Goal: Task Accomplishment & Management: Use online tool/utility

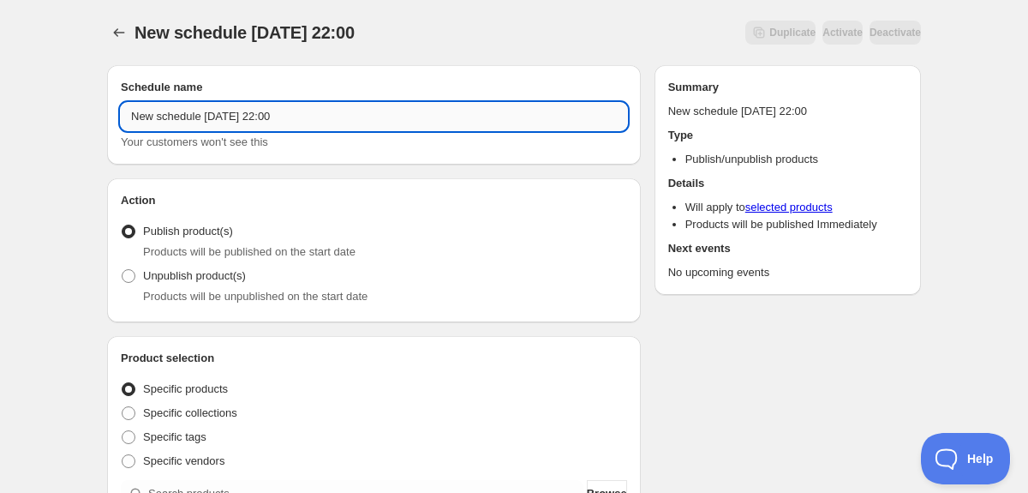
click at [366, 119] on input "New schedule Aug 20 2025 22:00" at bounding box center [374, 116] width 506 height 27
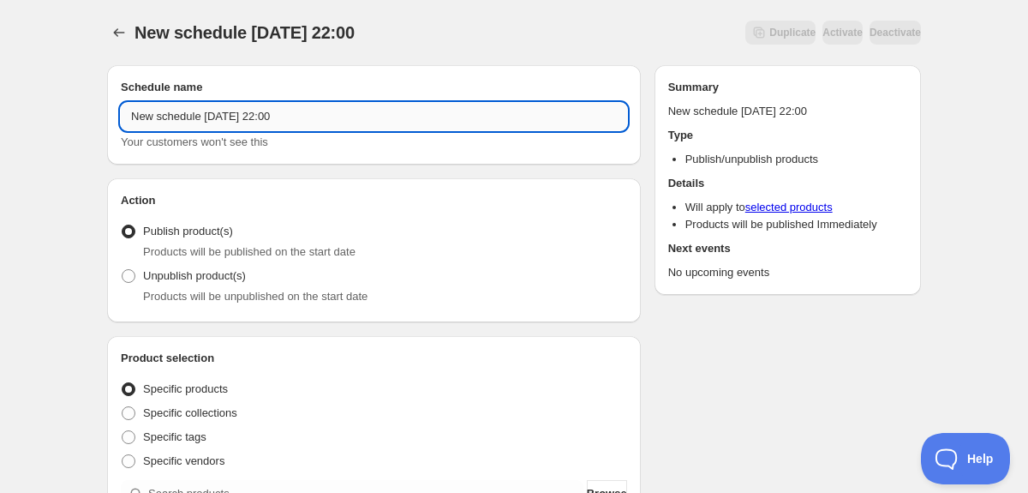
click at [366, 119] on input "New schedule Aug 20 2025 22:00" at bounding box center [374, 116] width 506 height 27
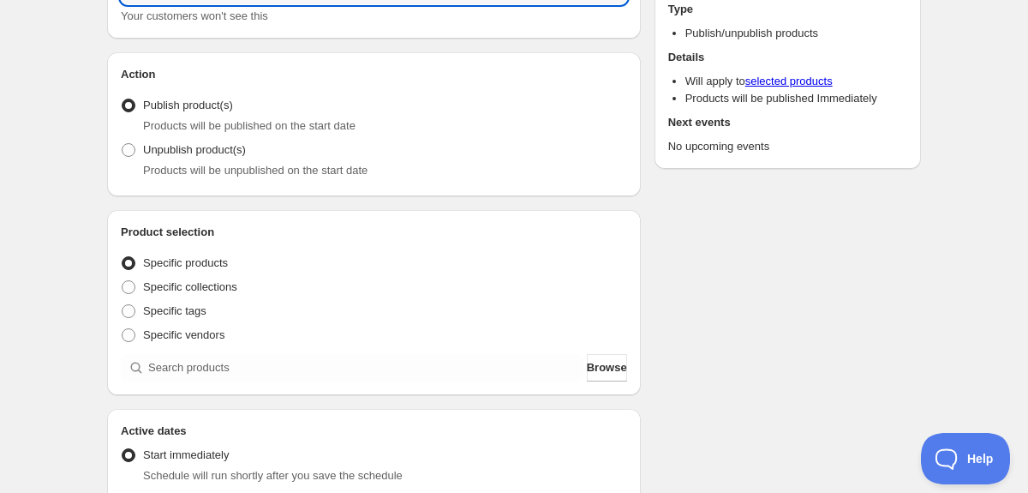
scroll to position [128, 0]
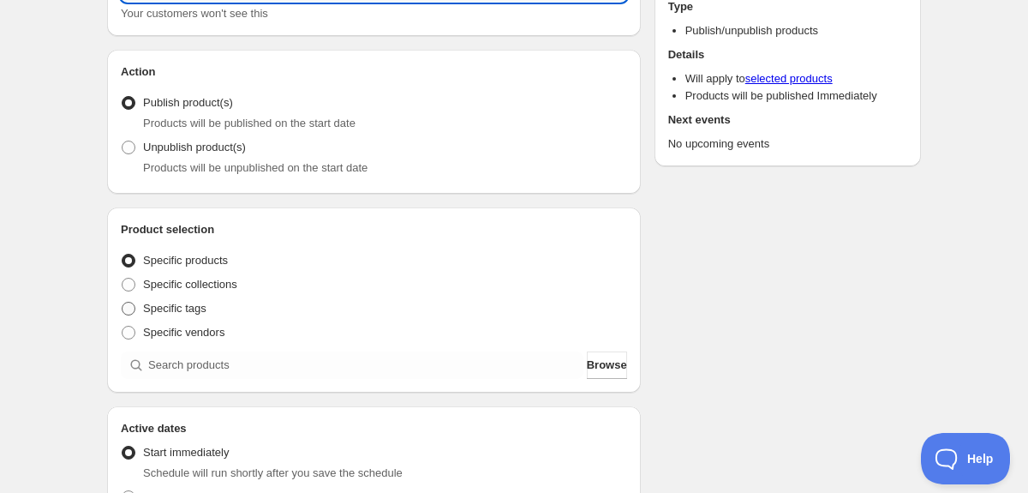
type input "New Coffees Aug 25"
click at [177, 311] on span "Specific tags" at bounding box center [174, 308] width 63 height 13
click at [122, 302] on input "Specific tags" at bounding box center [122, 302] width 1 height 1
radio input "true"
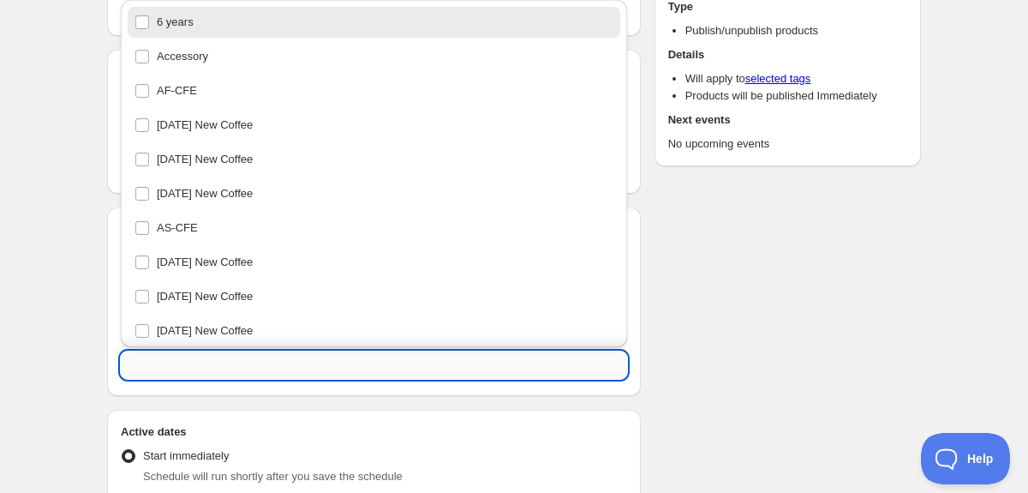
click at [169, 361] on input "text" at bounding box center [374, 364] width 506 height 27
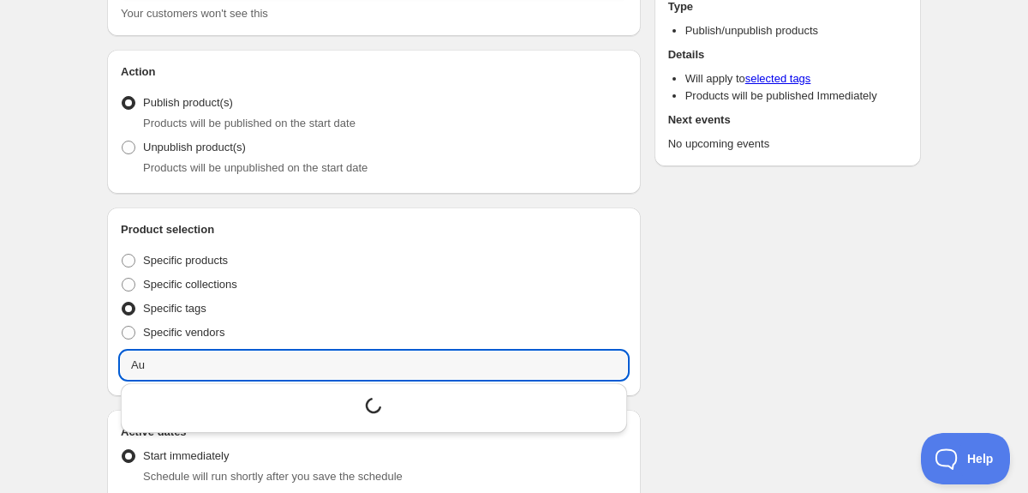
type input "A"
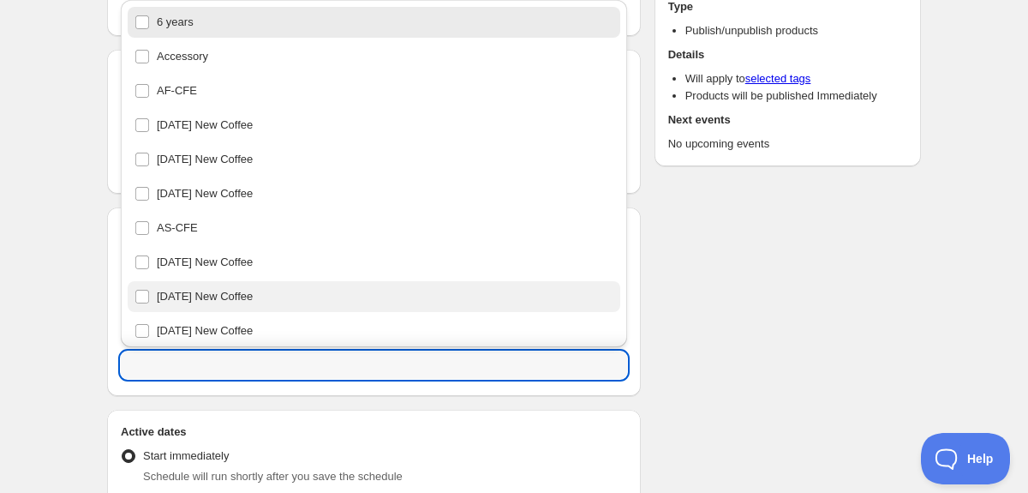
click at [262, 290] on div "Aug 25 New Coffee" at bounding box center [373, 296] width 479 height 24
type input "Aug 25 New Coffee"
checkbox input "true"
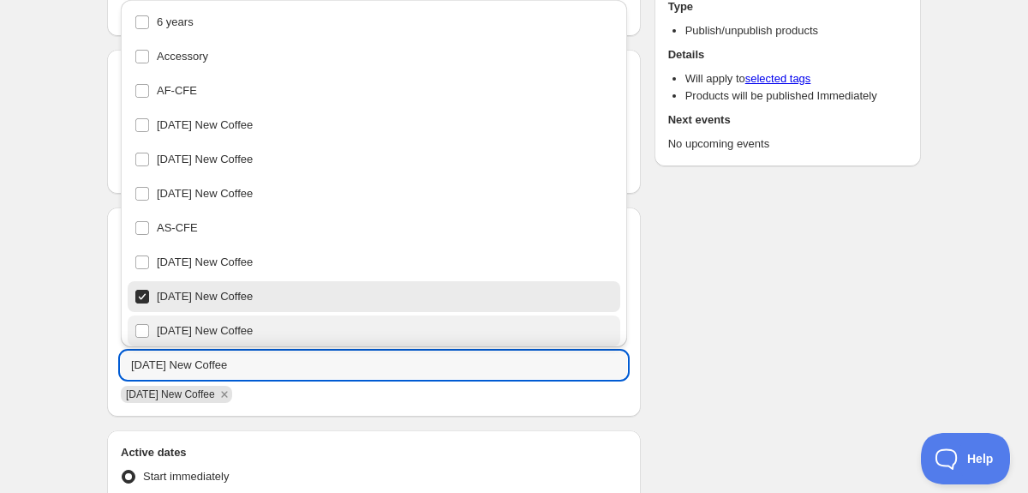
click at [604, 328] on div "AUG22 New Coffee" at bounding box center [373, 331] width 479 height 24
type input "AUG22 New Coffee"
checkbox input "true"
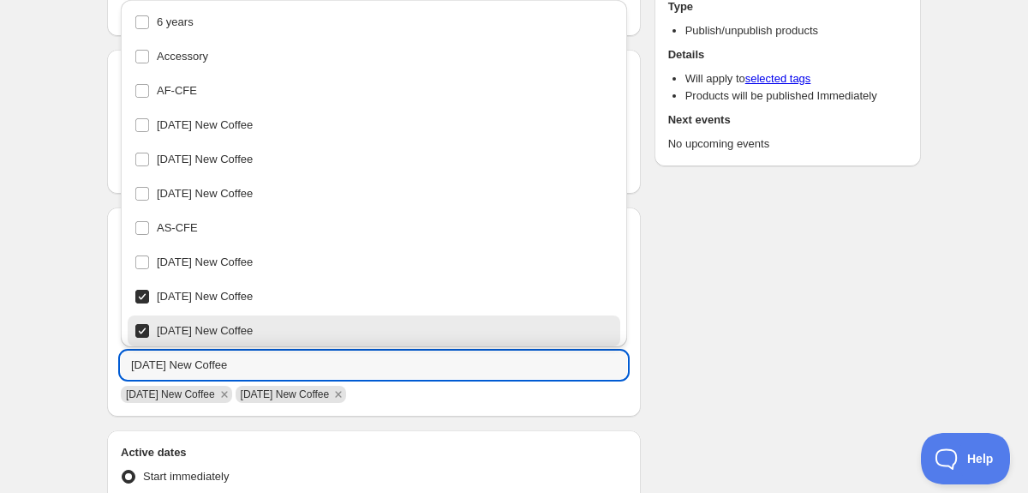
click at [299, 329] on div "AUG22 New Coffee" at bounding box center [373, 331] width 479 height 24
type input "Aug 25 New Coffee"
checkbox input "false"
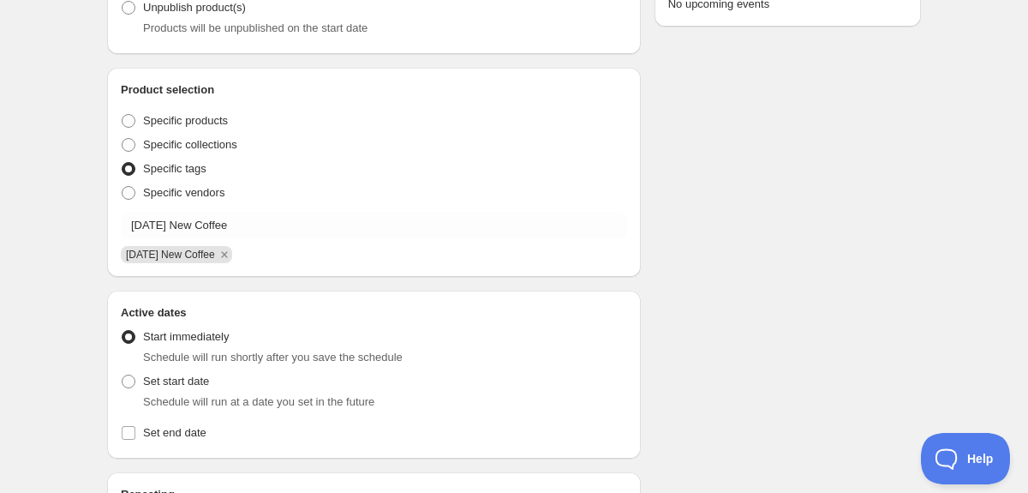
scroll to position [333, 0]
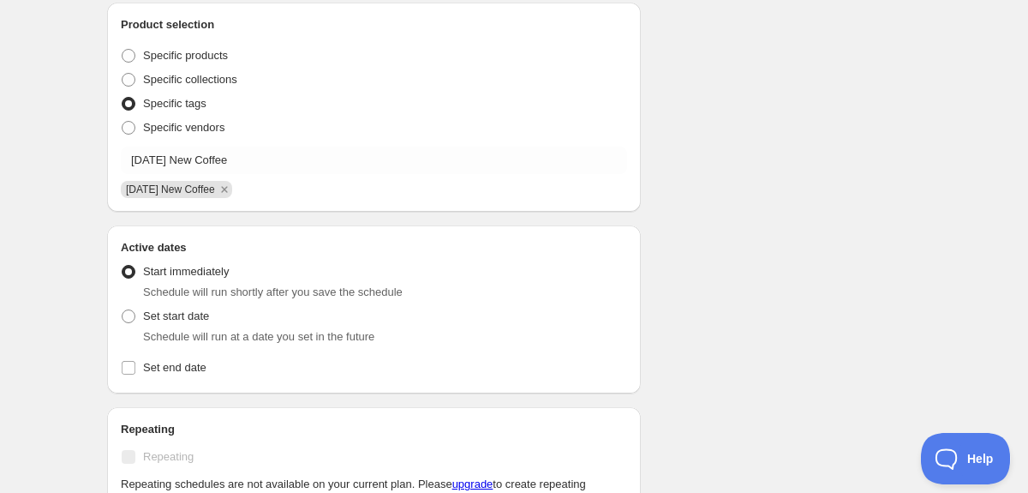
click at [134, 101] on span at bounding box center [129, 104] width 14 height 14
click at [122, 98] on input "Specific tags" at bounding box center [122, 97] width 1 height 1
click at [232, 188] on icon "Remove Aug 25 New Coffee" at bounding box center [224, 189] width 15 height 15
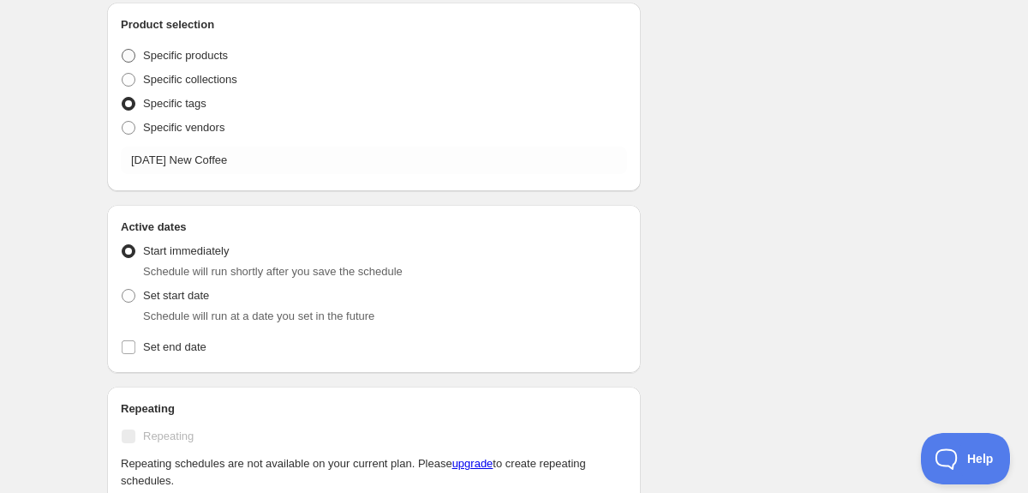
click at [169, 52] on span "Specific products" at bounding box center [185, 55] width 85 height 13
click at [122, 50] on input "Specific products" at bounding box center [122, 49] width 1 height 1
radio input "true"
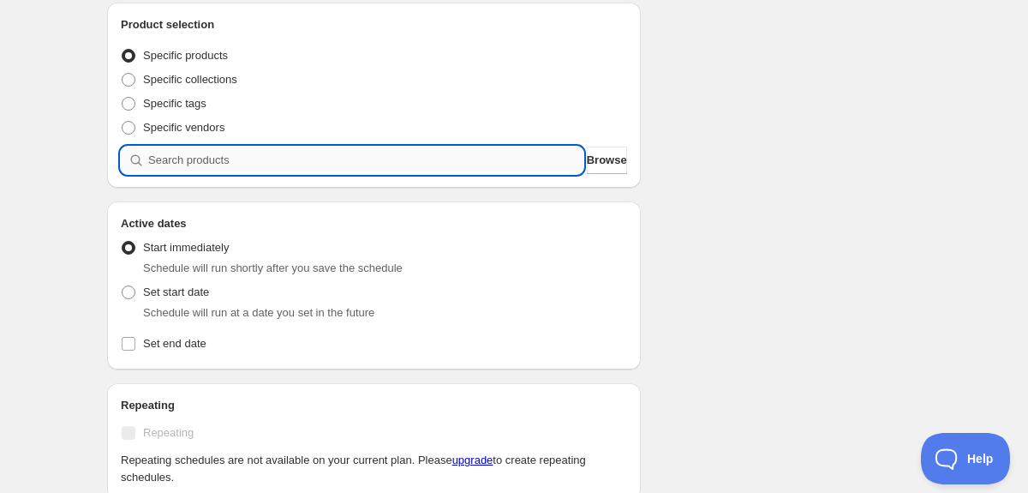
click at [178, 164] on input "search" at bounding box center [365, 159] width 435 height 27
type input "A"
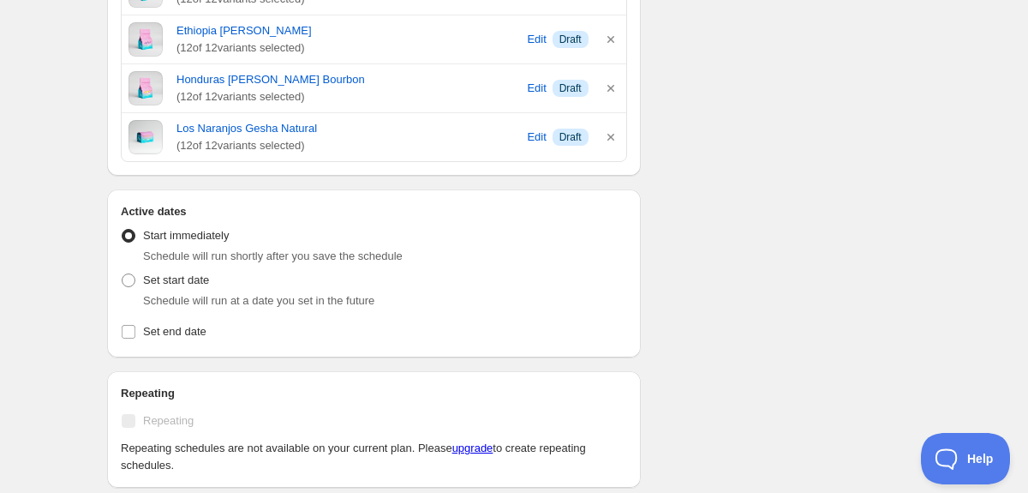
scroll to position [567, 0]
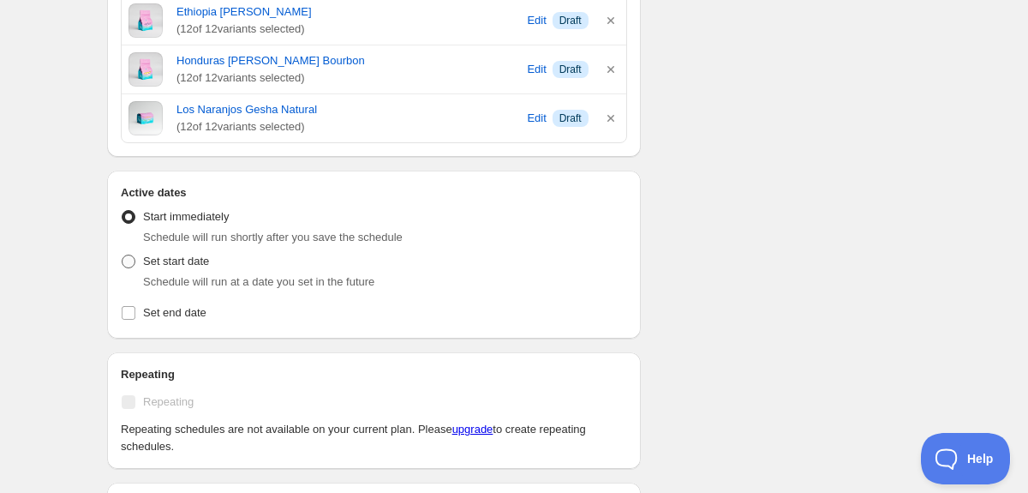
click at [188, 269] on span "Set start date" at bounding box center [176, 261] width 66 height 17
click at [122, 255] on input "Set start date" at bounding box center [122, 254] width 1 height 1
radio input "true"
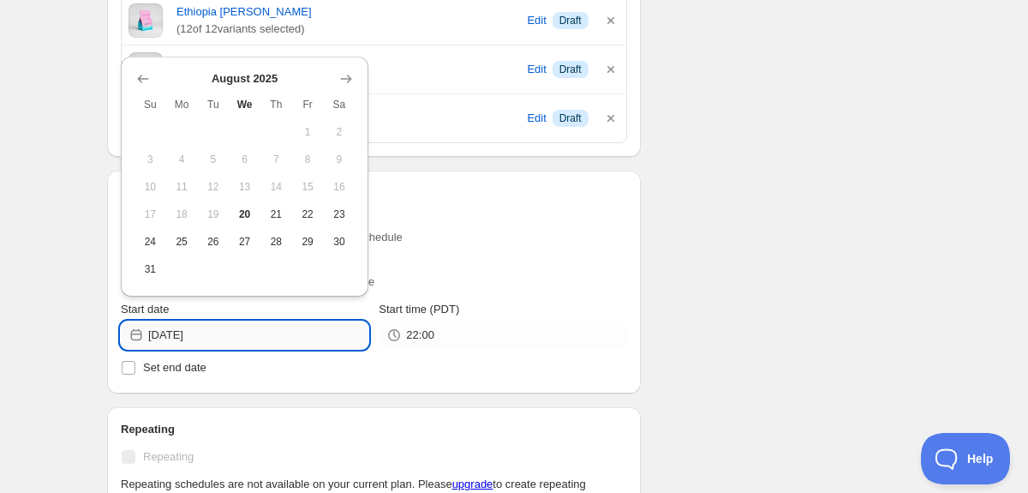
click at [200, 332] on input "[DATE]" at bounding box center [258, 334] width 220 height 27
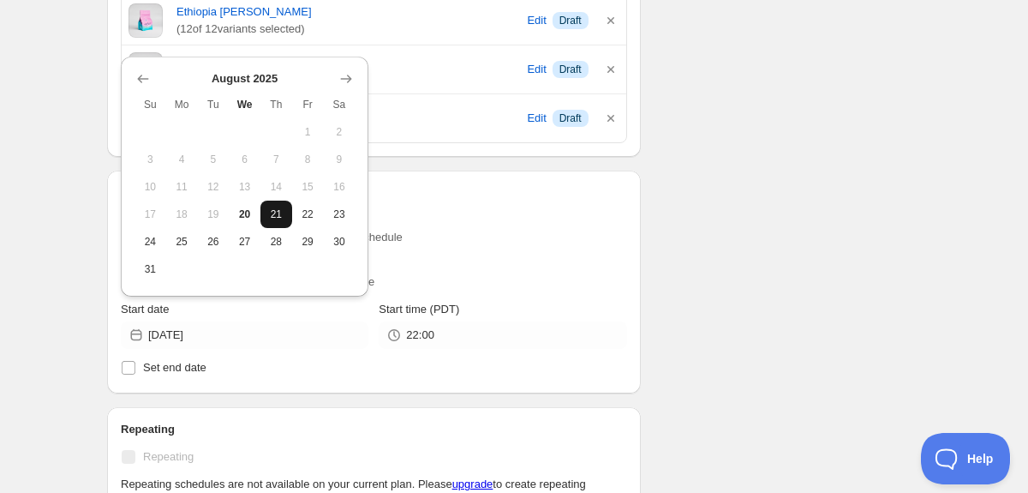
click at [282, 202] on button "21" at bounding box center [276, 213] width 32 height 27
type input "[DATE]"
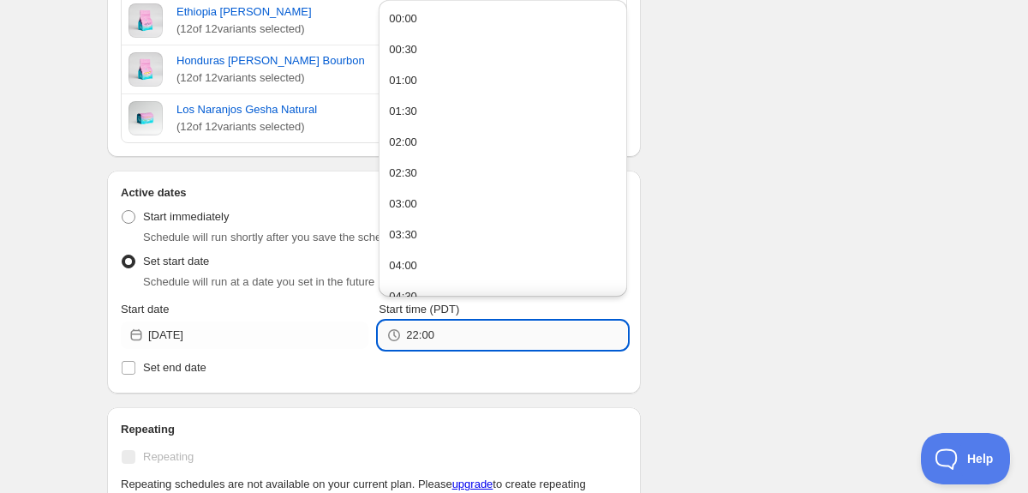
click at [435, 343] on input "22:00" at bounding box center [516, 334] width 220 height 27
click at [440, 24] on button "00:00" at bounding box center [502, 18] width 237 height 27
type input "00:00"
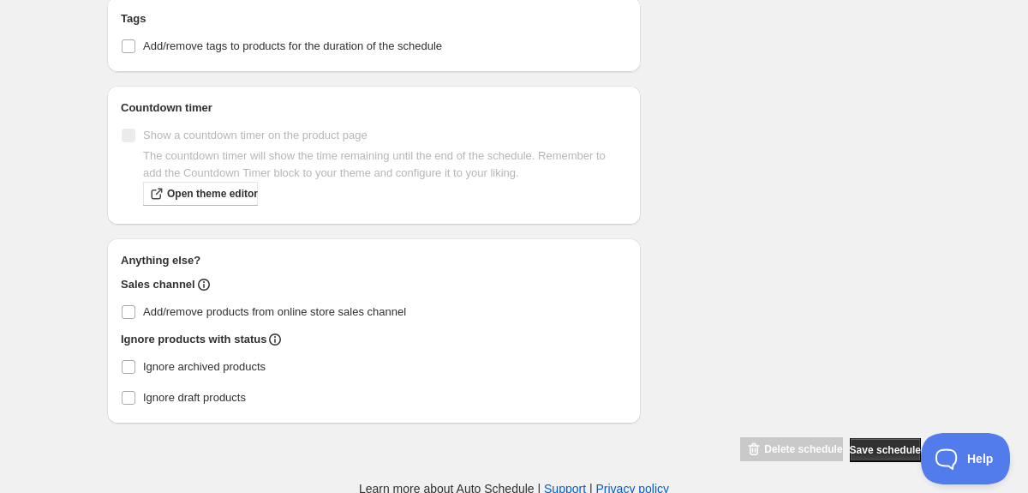
scroll to position [1111, 0]
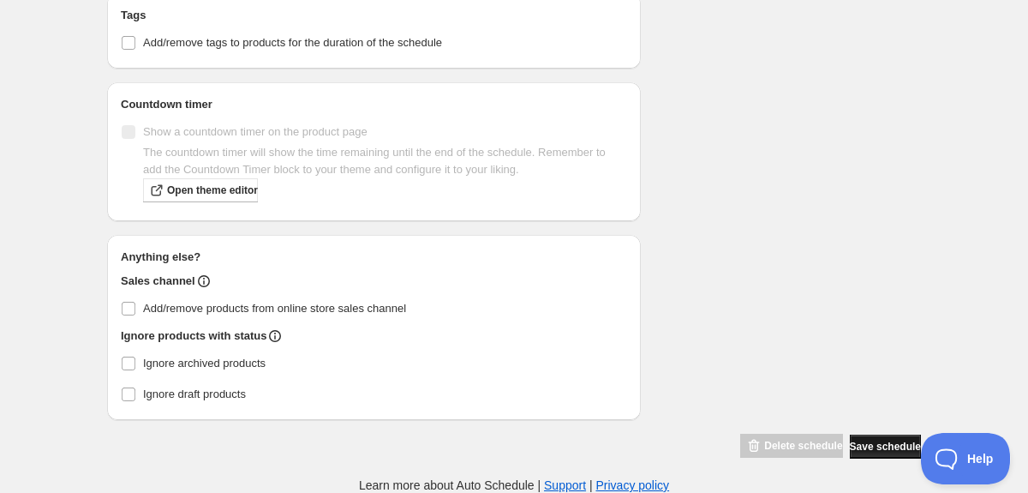
click at [863, 447] on span "Save schedule" at bounding box center [885, 446] width 71 height 14
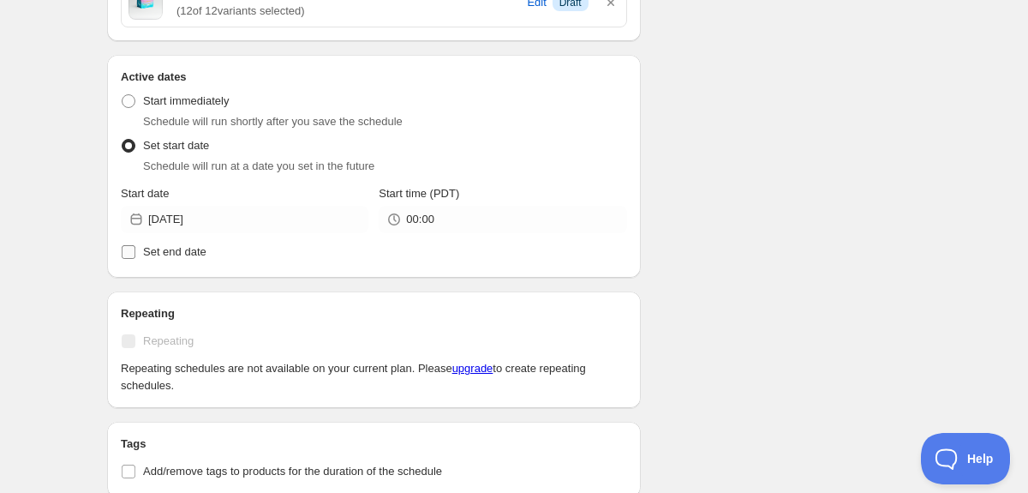
scroll to position [769, 0]
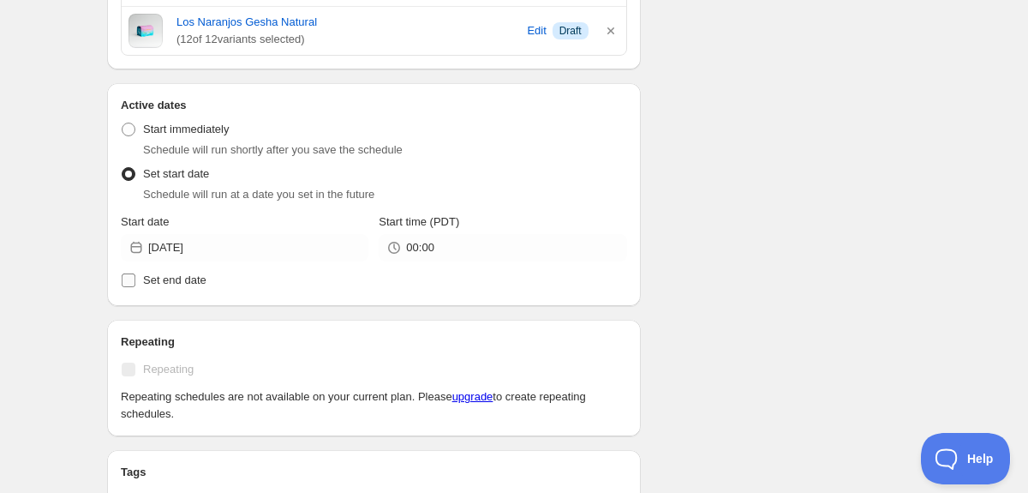
click at [170, 284] on span "Set end date" at bounding box center [174, 279] width 63 height 13
click at [135, 284] on input "Set end date" at bounding box center [129, 280] width 14 height 14
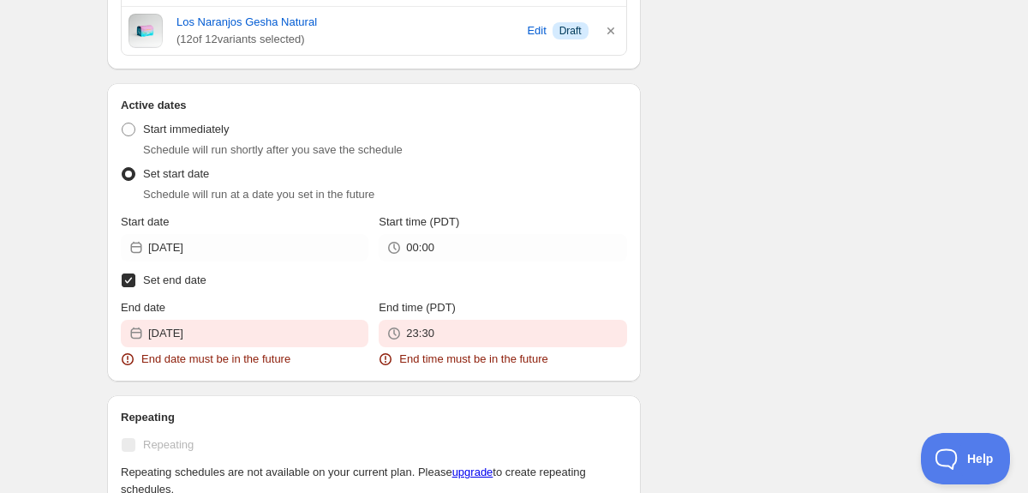
click at [170, 284] on span "Set end date" at bounding box center [174, 279] width 63 height 13
click at [135, 284] on input "Set end date" at bounding box center [129, 280] width 14 height 14
checkbox input "false"
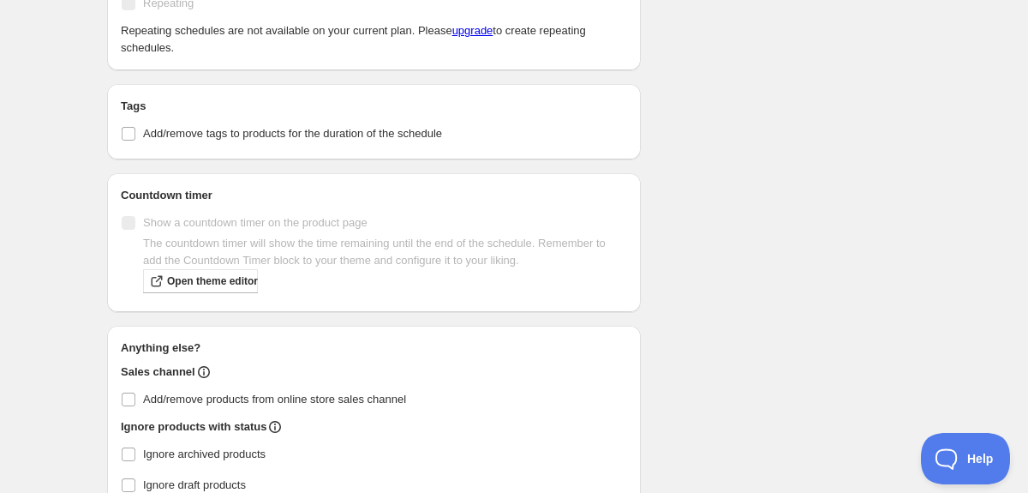
scroll to position [1226, 0]
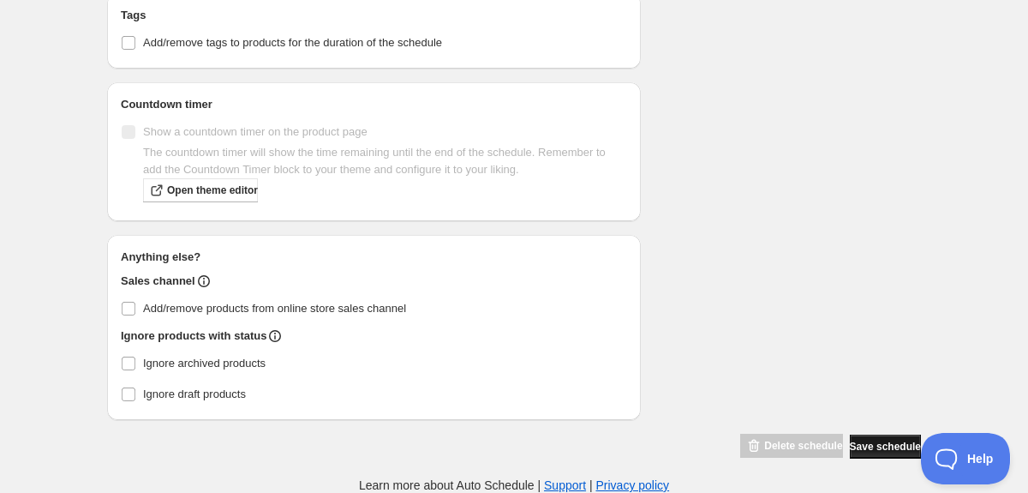
click at [857, 434] on button "Save schedule" at bounding box center [885, 446] width 71 height 24
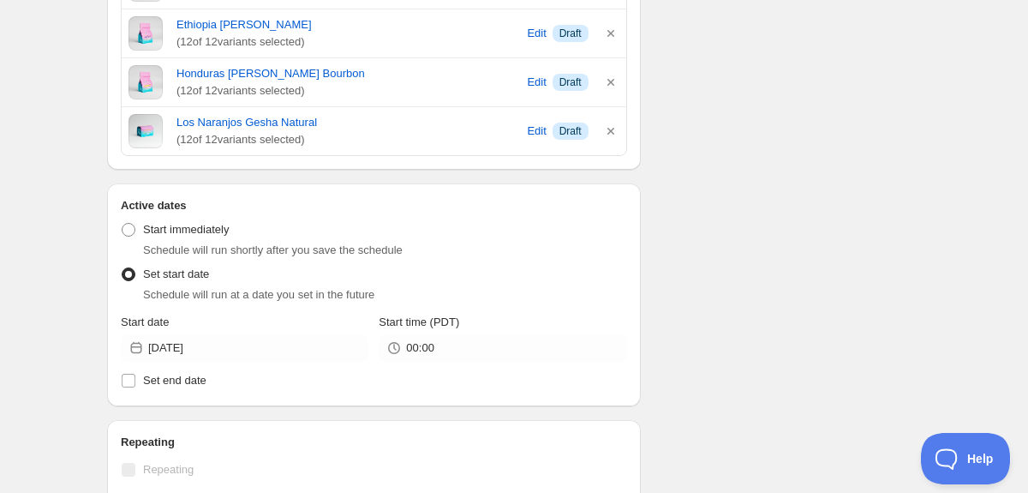
scroll to position [673, 0]
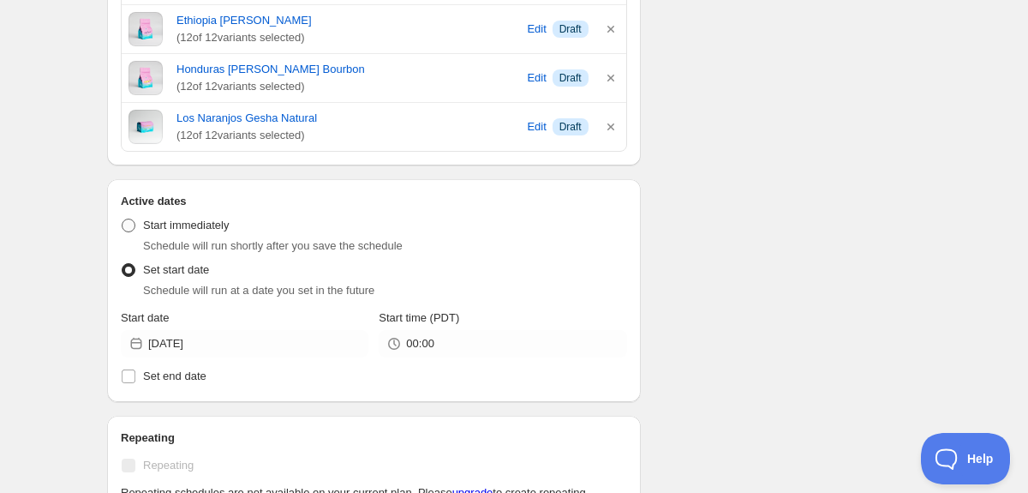
click at [132, 226] on span at bounding box center [129, 225] width 14 height 14
click at [122, 219] on input "Start immediately" at bounding box center [122, 218] width 1 height 1
radio input "true"
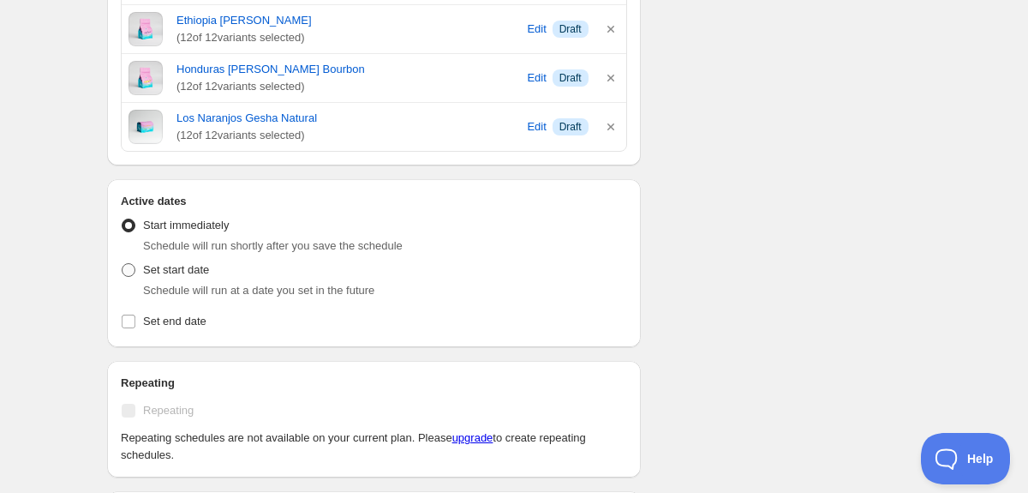
click at [130, 271] on span at bounding box center [129, 270] width 14 height 14
click at [122, 264] on input "Set start date" at bounding box center [122, 263] width 1 height 1
radio input "true"
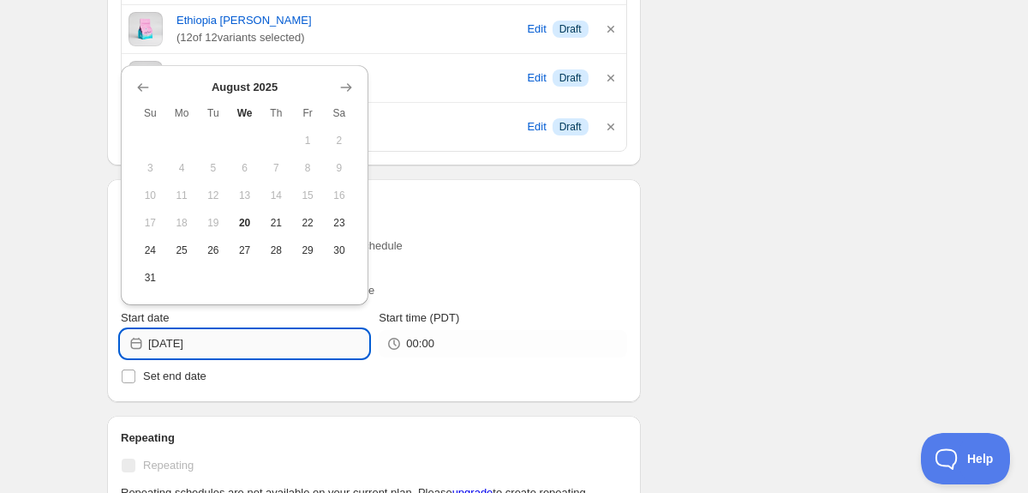
click at [234, 346] on input "[DATE]" at bounding box center [258, 343] width 220 height 27
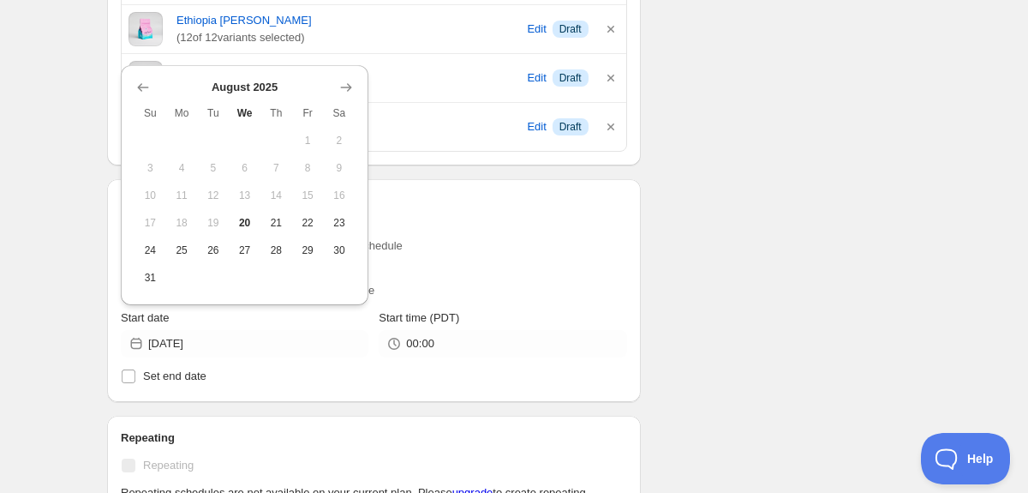
click at [569, 290] on div "Schedule will run at a date you set in the future" at bounding box center [385, 290] width 484 height 17
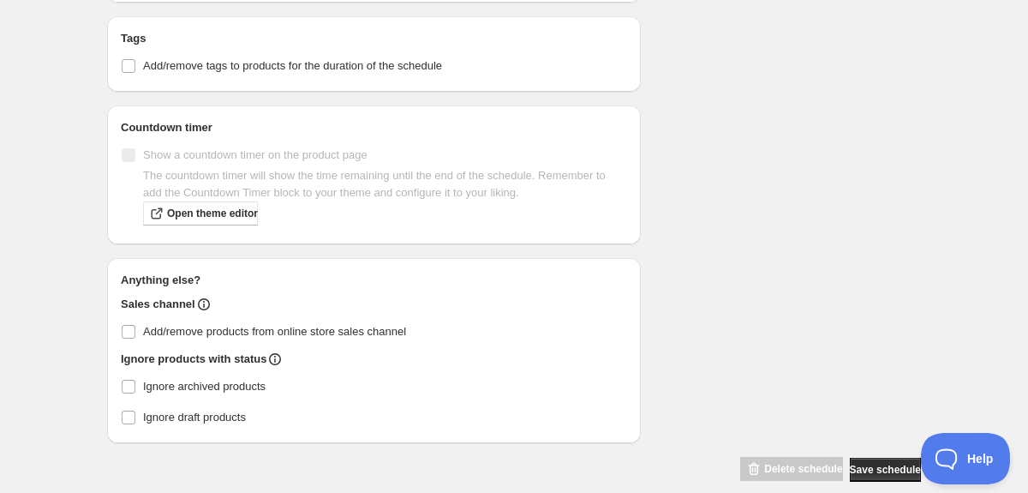
scroll to position [1226, 0]
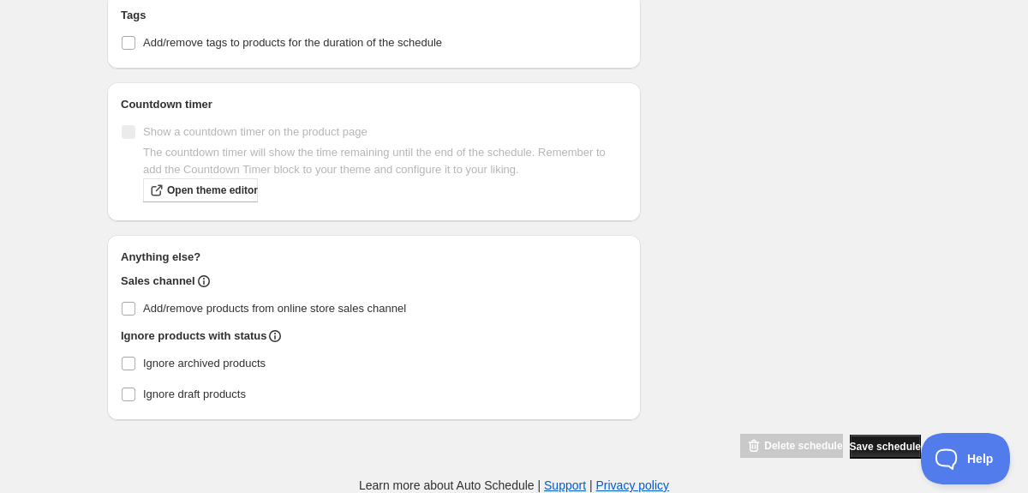
click at [852, 445] on span "Save schedule" at bounding box center [885, 446] width 71 height 14
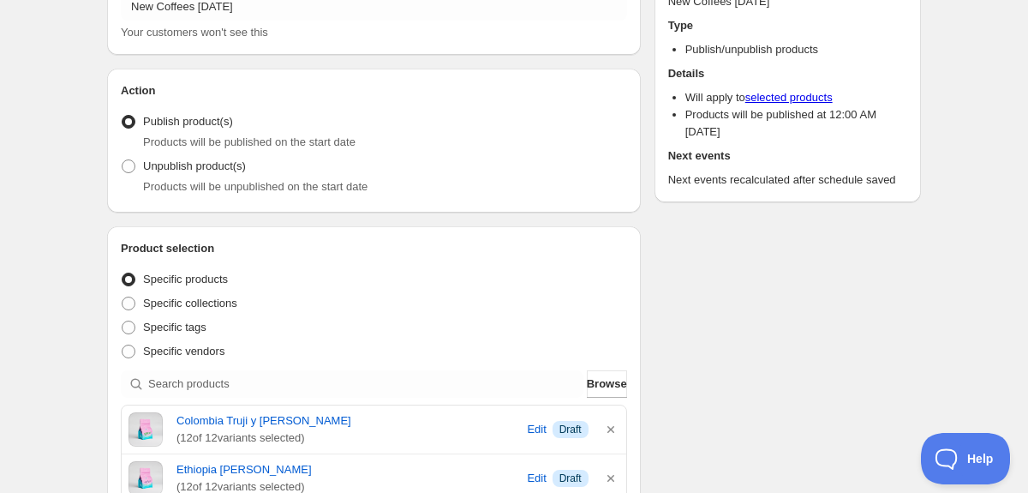
scroll to position [0, 0]
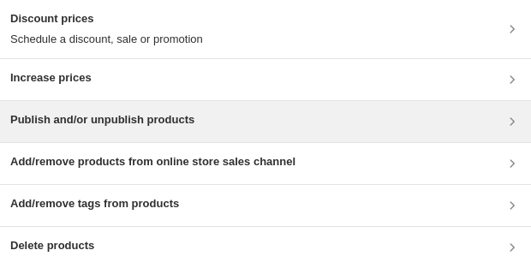
click at [188, 136] on div "Publish and/or unpublish products" at bounding box center [265, 121] width 531 height 41
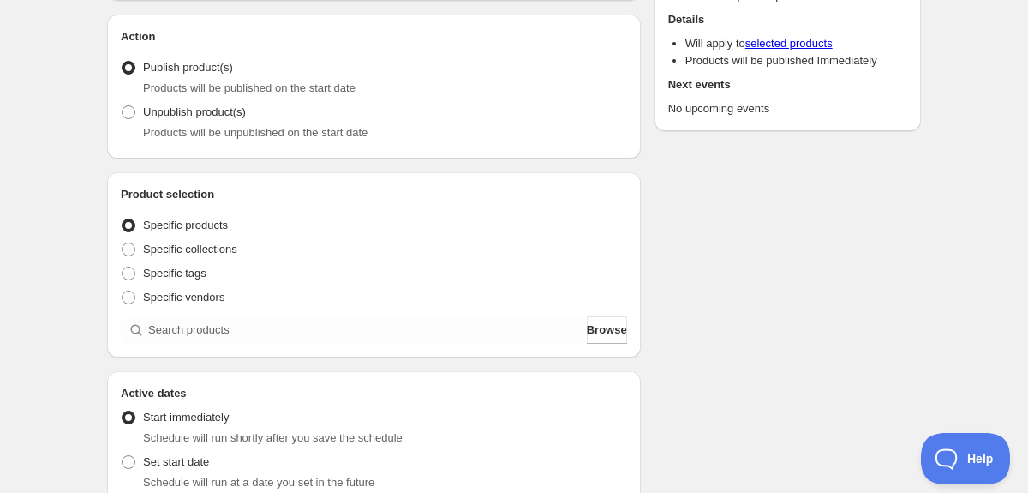
scroll to position [141, 0]
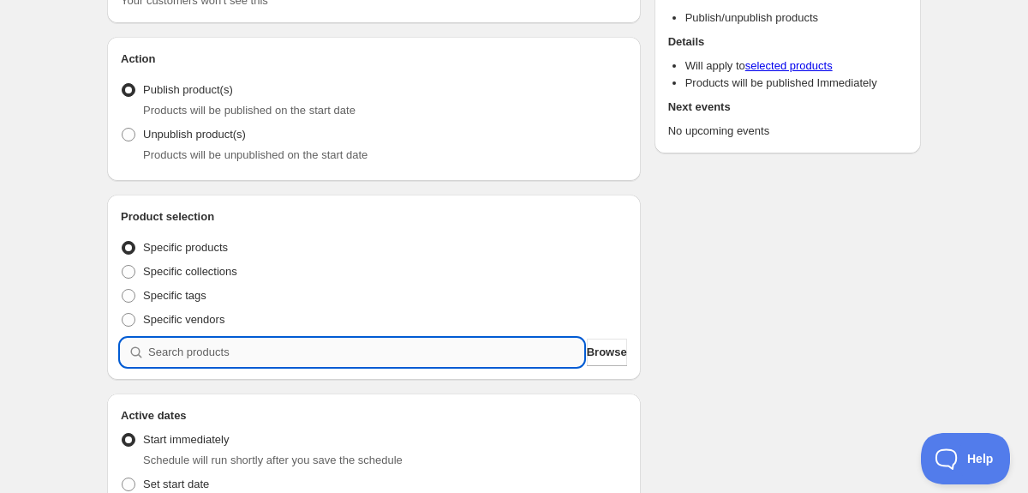
click at [307, 354] on input "search" at bounding box center [365, 351] width 435 height 27
type input "a"
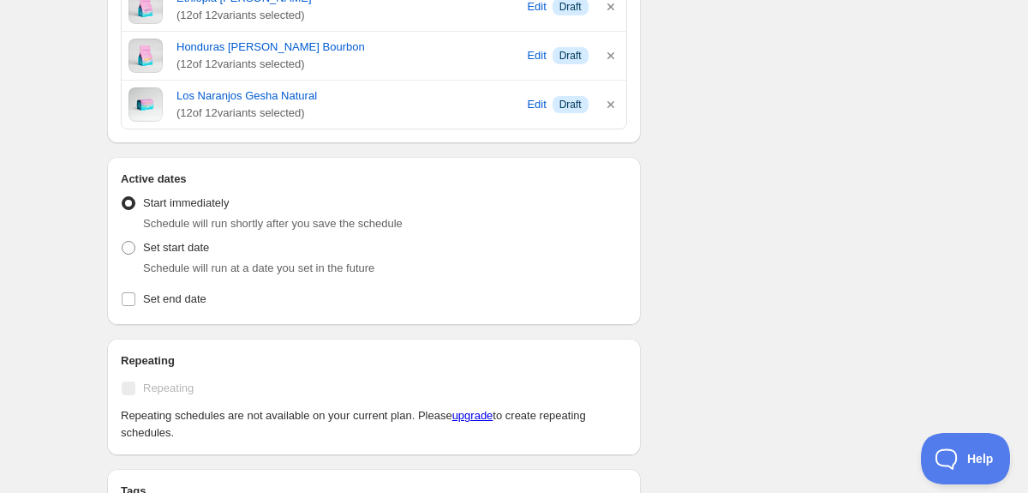
scroll to position [588, 0]
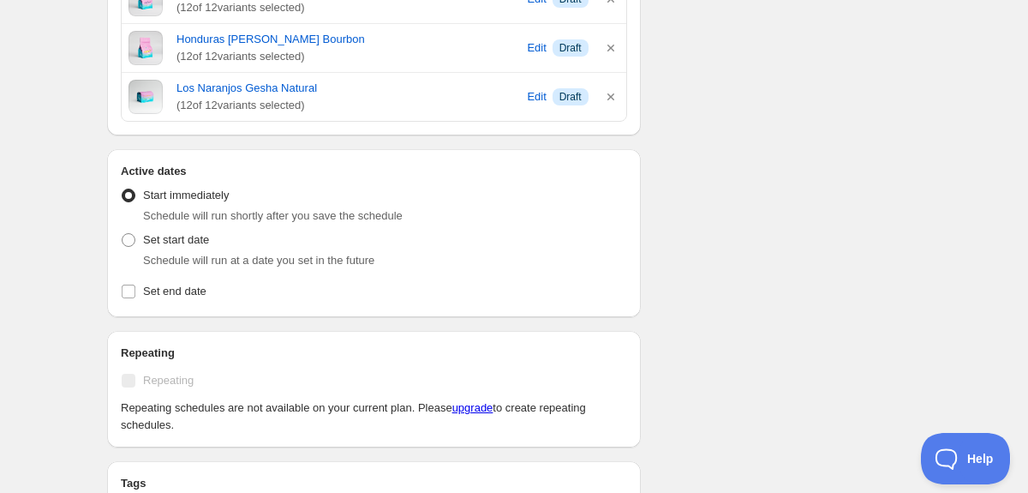
click at [312, 252] on div "Schedule will run at a date you set in the future" at bounding box center [385, 260] width 484 height 17
click at [194, 254] on span "Schedule will run at a date you set in the future" at bounding box center [258, 260] width 231 height 13
click at [132, 237] on span at bounding box center [129, 240] width 14 height 14
click at [122, 234] on input "Set start date" at bounding box center [122, 233] width 1 height 1
radio input "true"
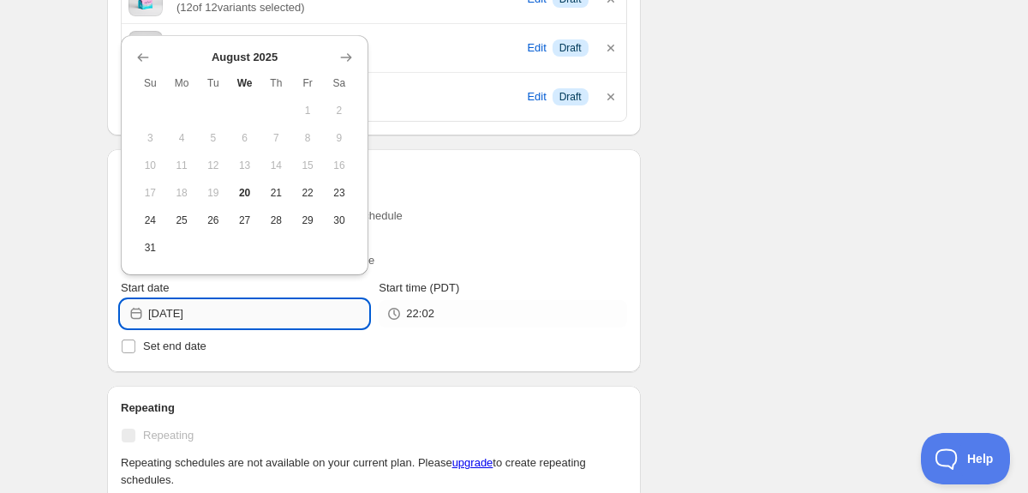
click at [300, 315] on input "[DATE]" at bounding box center [258, 313] width 220 height 27
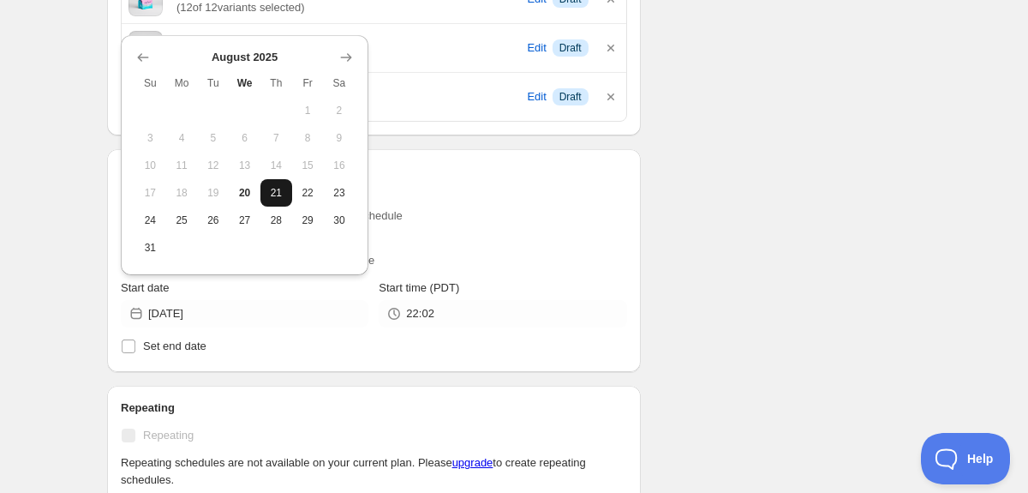
click at [274, 191] on span "21" at bounding box center [276, 193] width 18 height 14
type input "[DATE]"
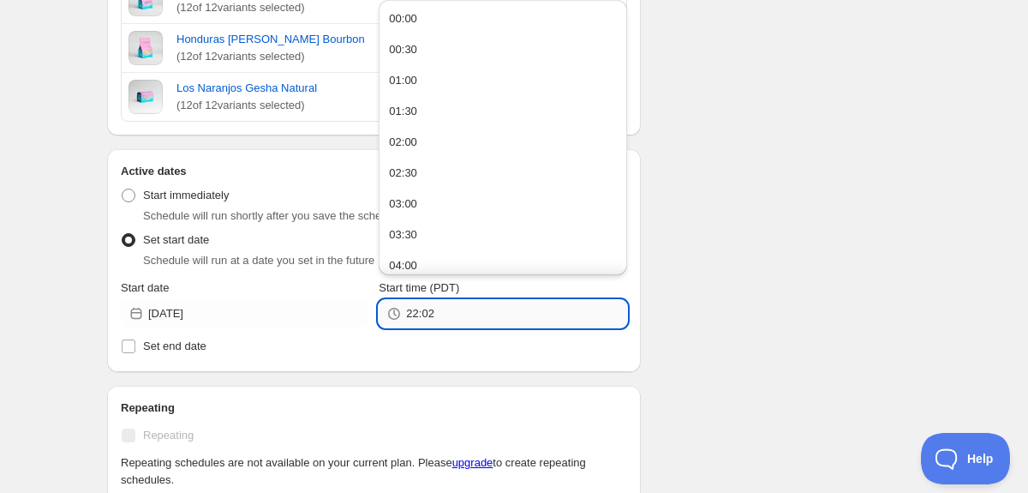
click at [459, 308] on input "22:02" at bounding box center [516, 313] width 220 height 27
click at [482, 17] on button "00:00" at bounding box center [502, 18] width 237 height 27
type input "00:00"
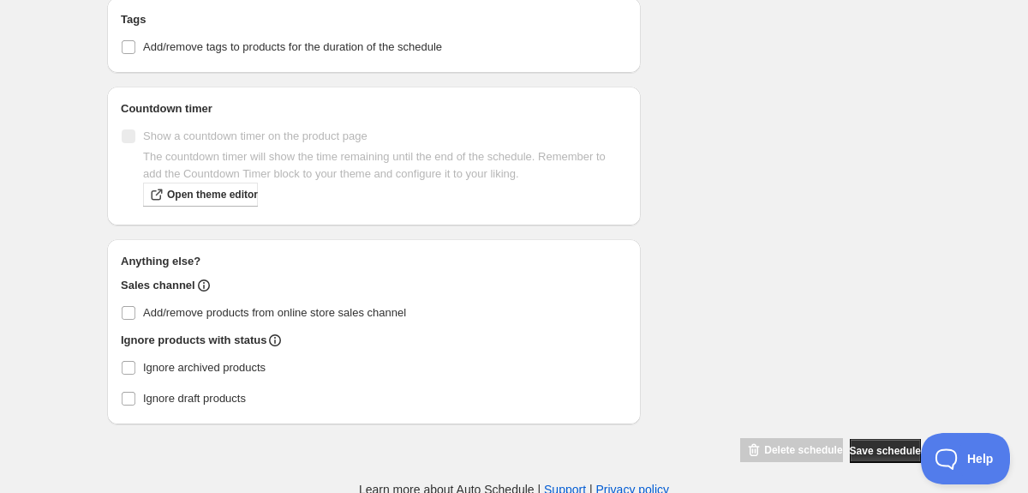
scroll to position [1111, 0]
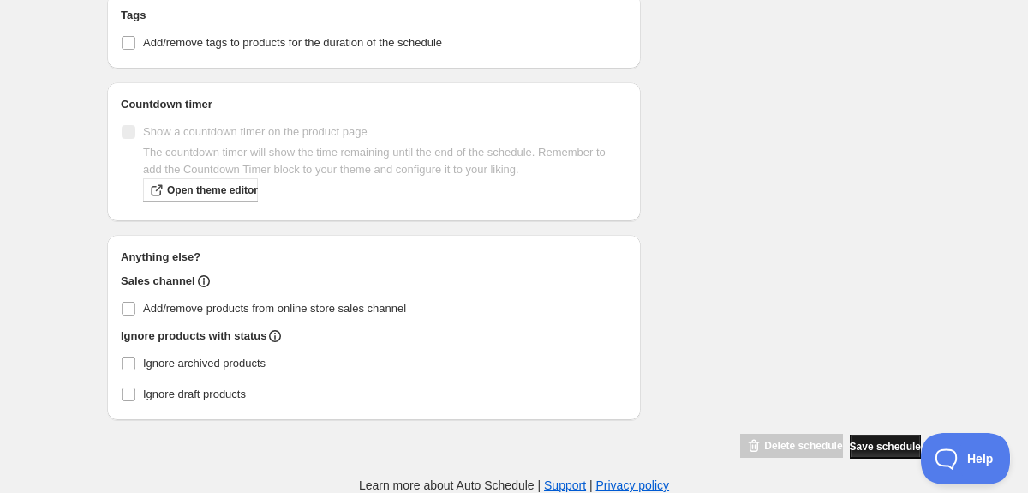
click at [862, 444] on span "Save schedule" at bounding box center [885, 446] width 71 height 14
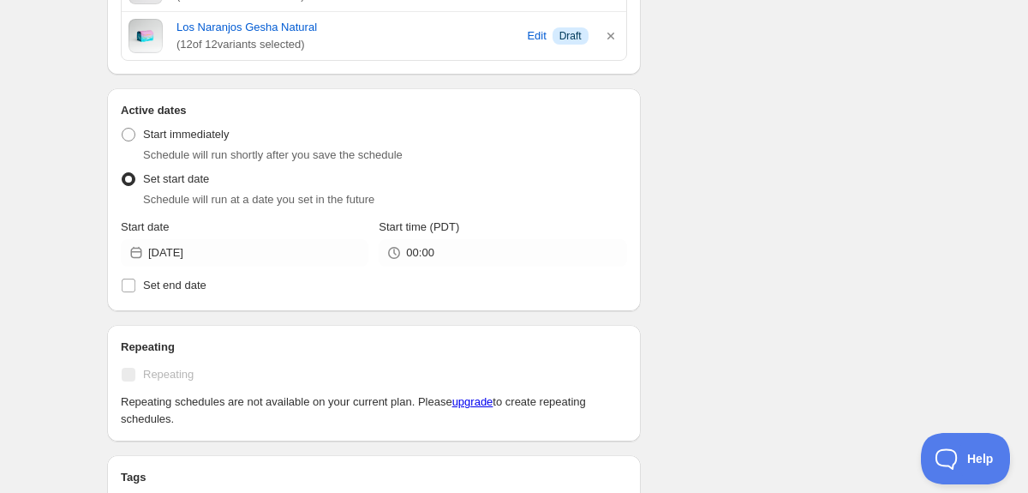
scroll to position [765, 0]
click at [172, 286] on span "Set end date" at bounding box center [174, 284] width 63 height 13
click at [135, 286] on input "Set end date" at bounding box center [129, 285] width 14 height 14
checkbox input "true"
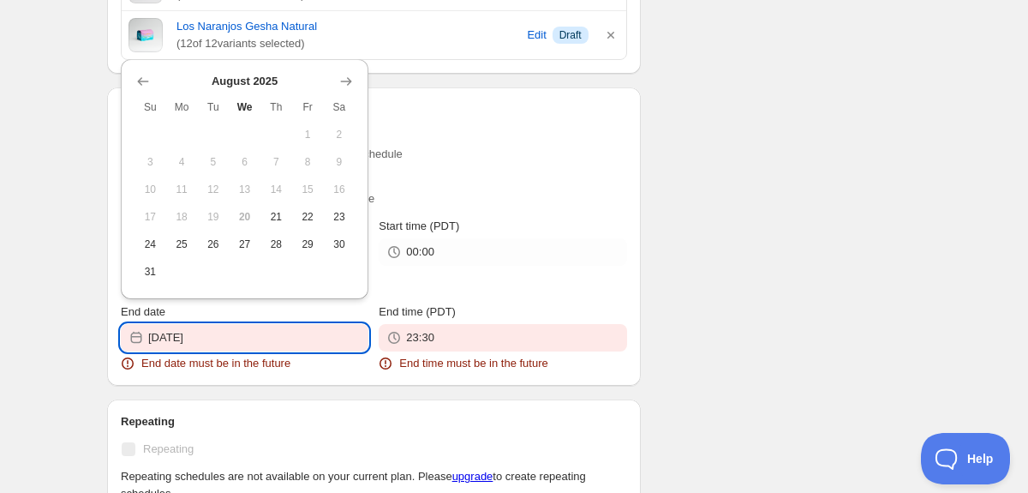
click at [259, 339] on input "[DATE]" at bounding box center [258, 337] width 220 height 27
click at [144, 269] on span "31" at bounding box center [150, 272] width 18 height 14
type input "[DATE]"
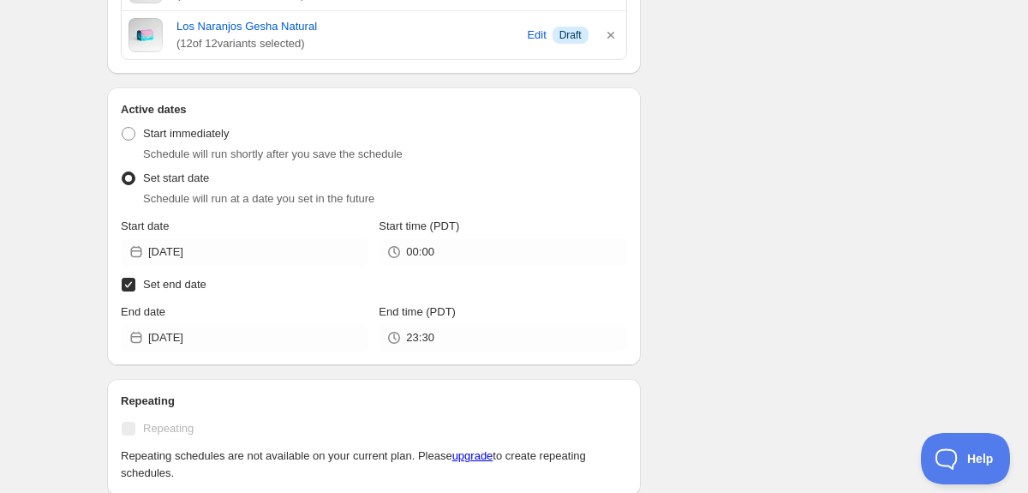
click at [140, 295] on label "Set end date" at bounding box center [374, 284] width 506 height 24
click at [135, 291] on input "Set end date" at bounding box center [129, 285] width 14 height 14
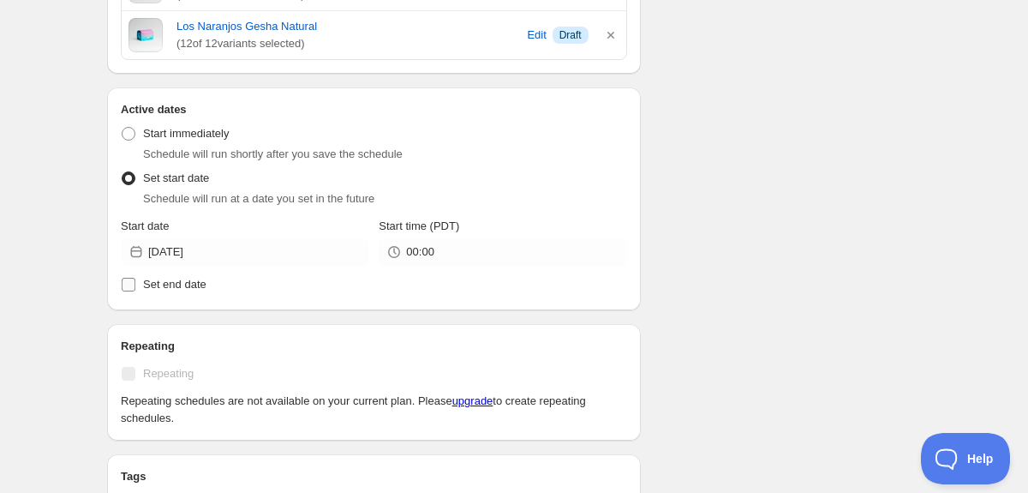
click at [166, 290] on span "Set end date" at bounding box center [174, 284] width 63 height 13
click at [135, 290] on input "Set end date" at bounding box center [129, 285] width 14 height 14
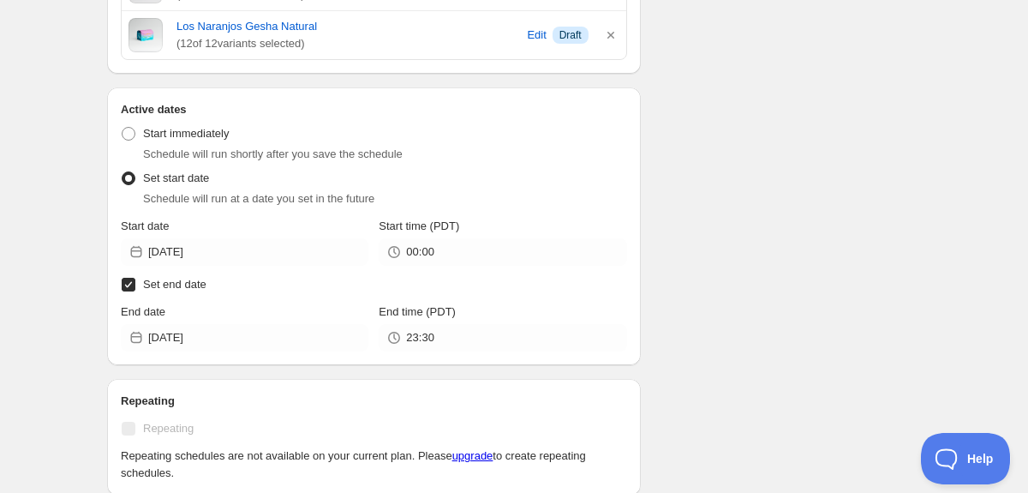
click at [166, 290] on span "Set end date" at bounding box center [174, 284] width 63 height 13
click at [135, 290] on input "Set end date" at bounding box center [129, 285] width 14 height 14
checkbox input "false"
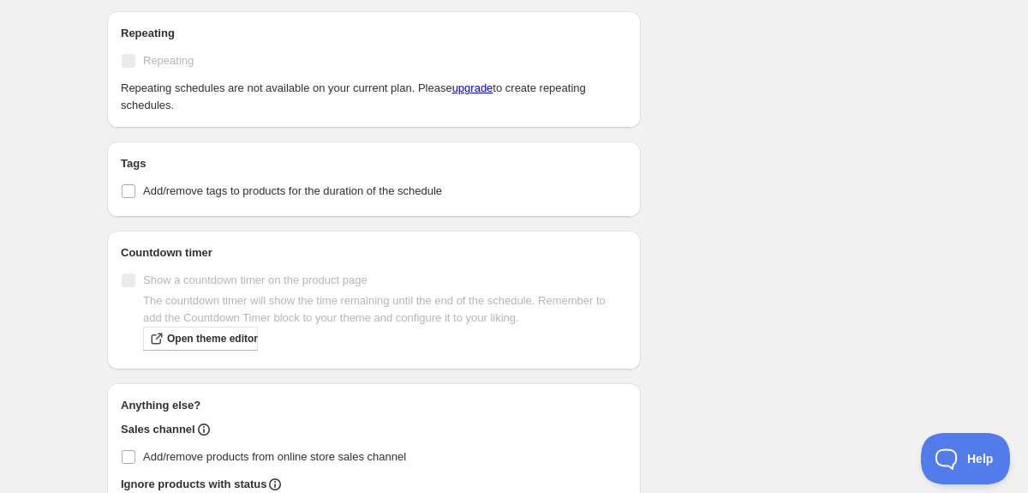
scroll to position [1226, 0]
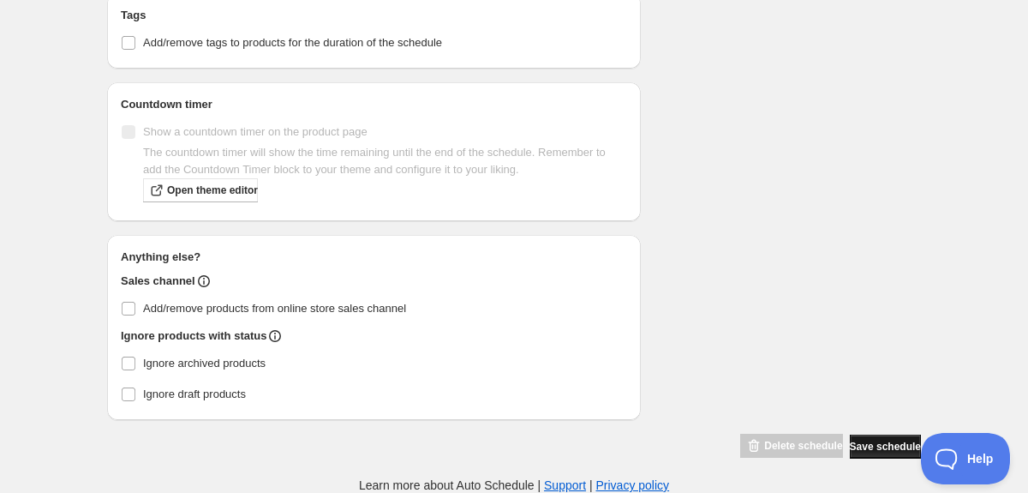
click at [850, 451] on span "Save schedule" at bounding box center [885, 446] width 71 height 14
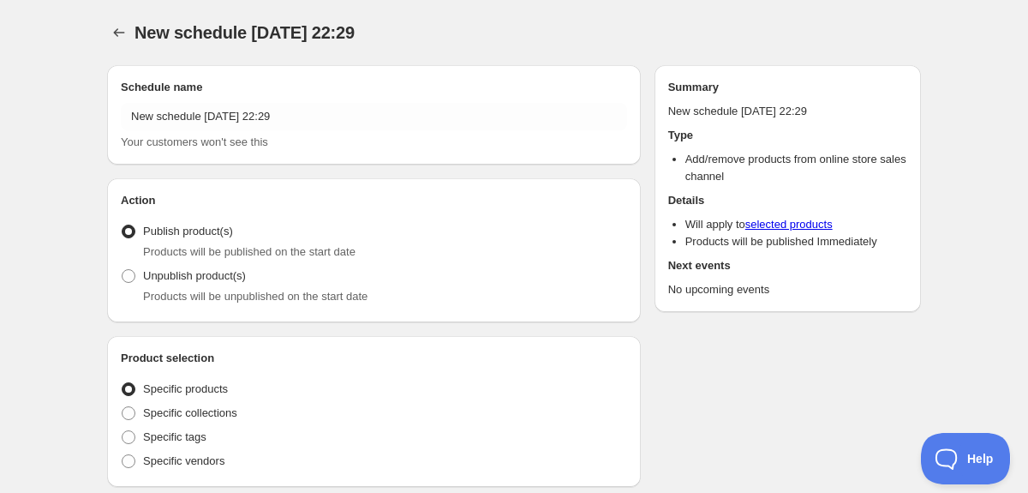
radio input "true"
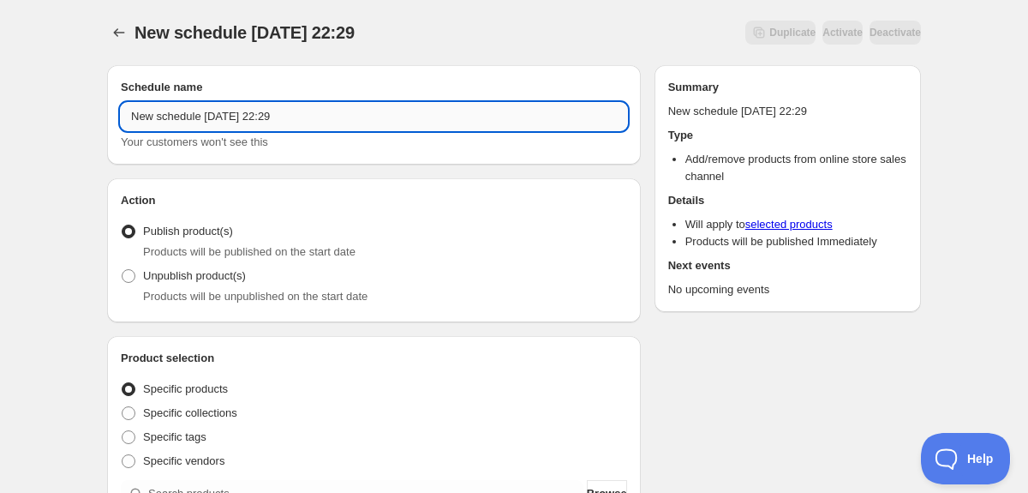
click at [314, 113] on input "New schedule [DATE] 22:29" at bounding box center [374, 116] width 506 height 27
click at [376, 113] on input "New schedule [DATE] 22:29" at bounding box center [374, 116] width 506 height 27
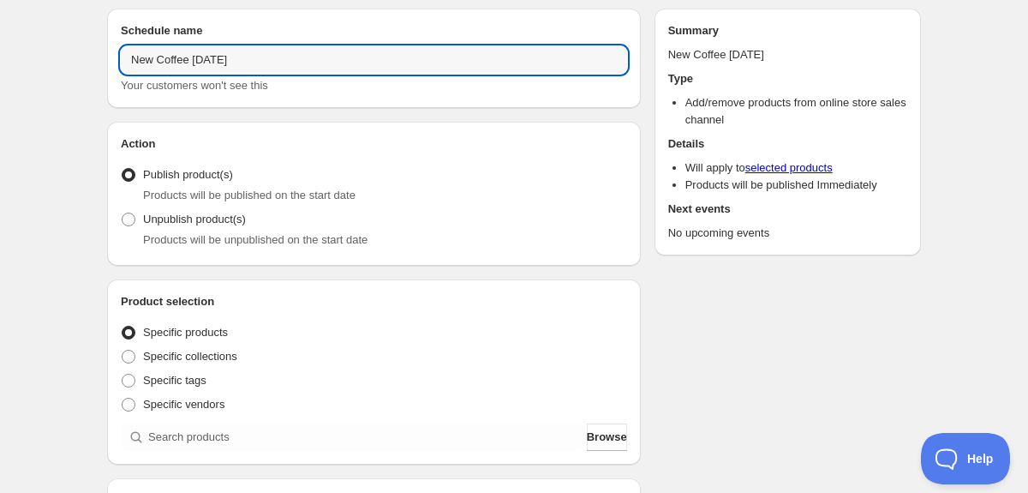
scroll to position [59, 0]
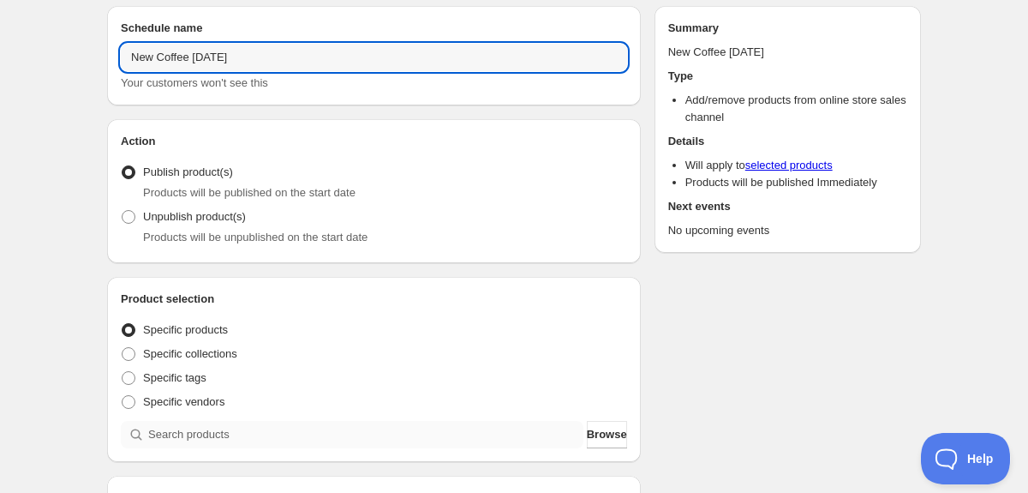
type input "New Coffee [DATE]"
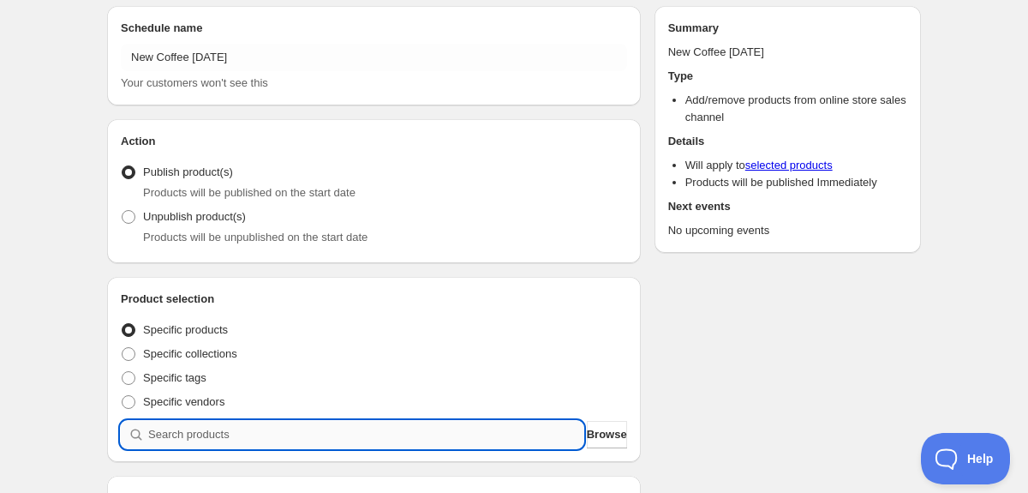
click at [169, 424] on input "search" at bounding box center [365, 434] width 435 height 27
type input "a"
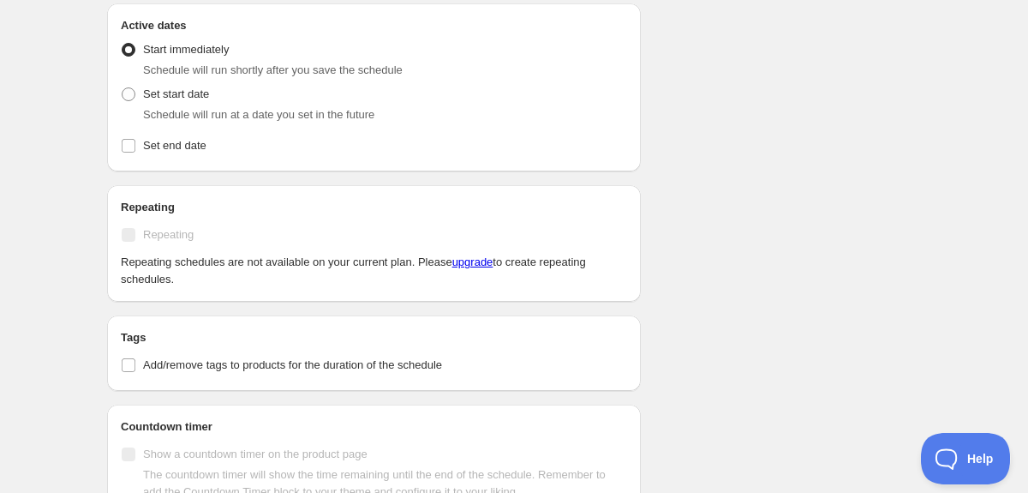
scroll to position [730, 0]
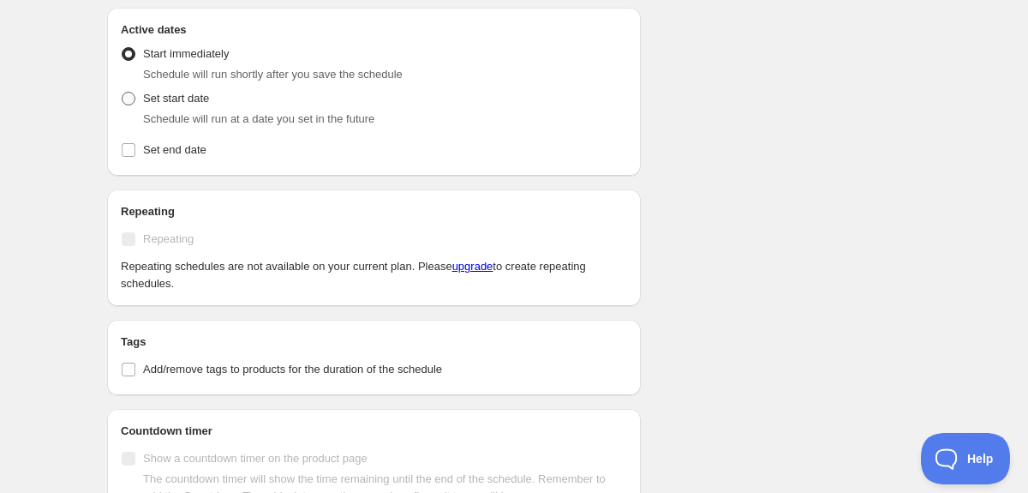
click at [203, 97] on span "Set start date" at bounding box center [176, 98] width 66 height 13
click at [122, 93] on input "Set start date" at bounding box center [122, 92] width 1 height 1
radio input "true"
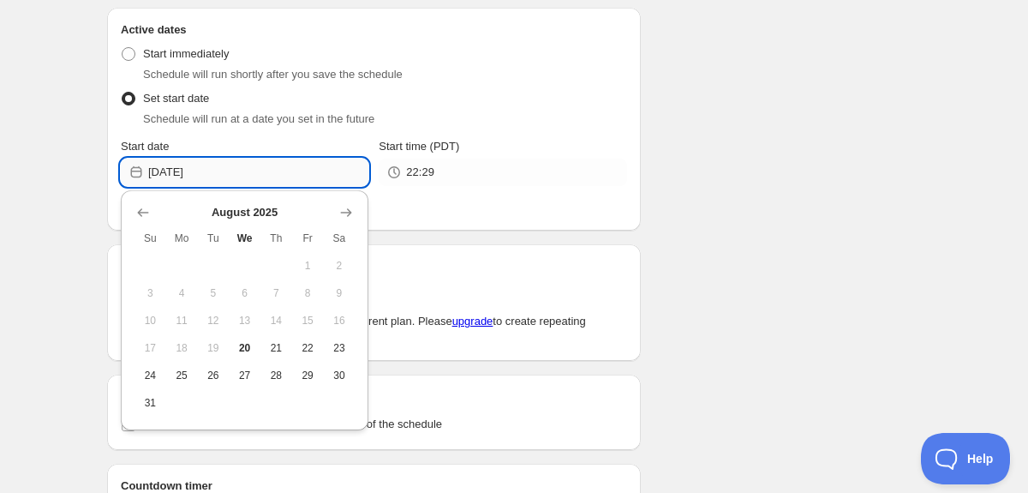
click at [237, 178] on input "[DATE]" at bounding box center [258, 171] width 220 height 27
click at [278, 341] on span "21" at bounding box center [276, 348] width 18 height 14
type input "[DATE]"
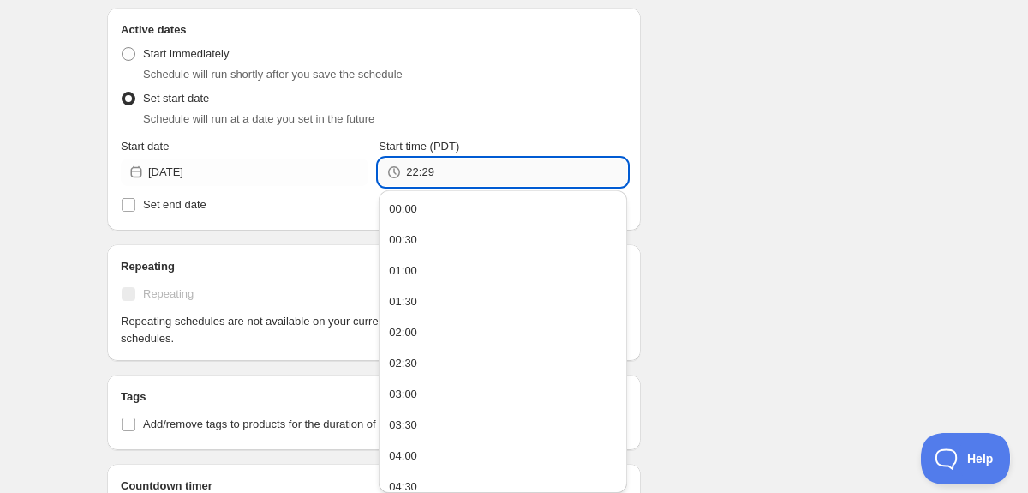
click at [470, 181] on input "22:29" at bounding box center [516, 171] width 220 height 27
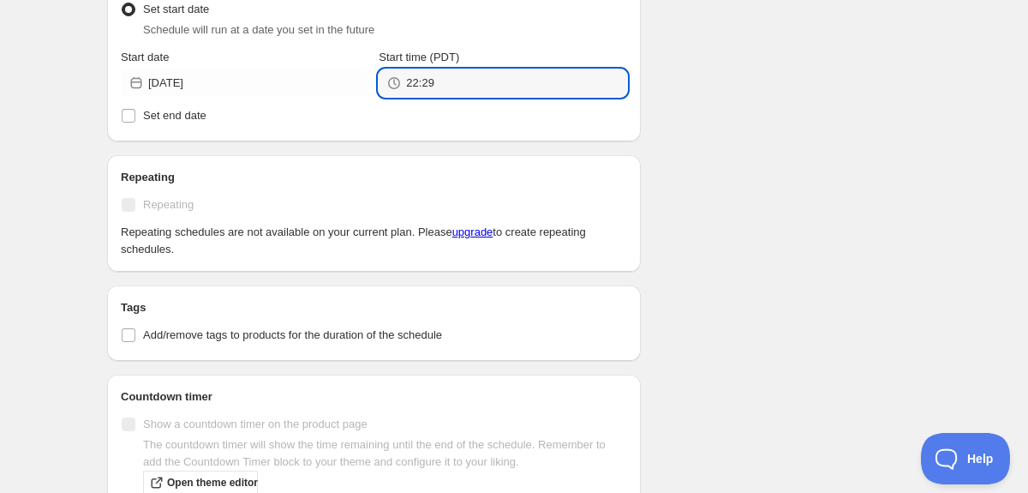
scroll to position [817, 0]
click at [470, 81] on input "22:29" at bounding box center [516, 84] width 220 height 27
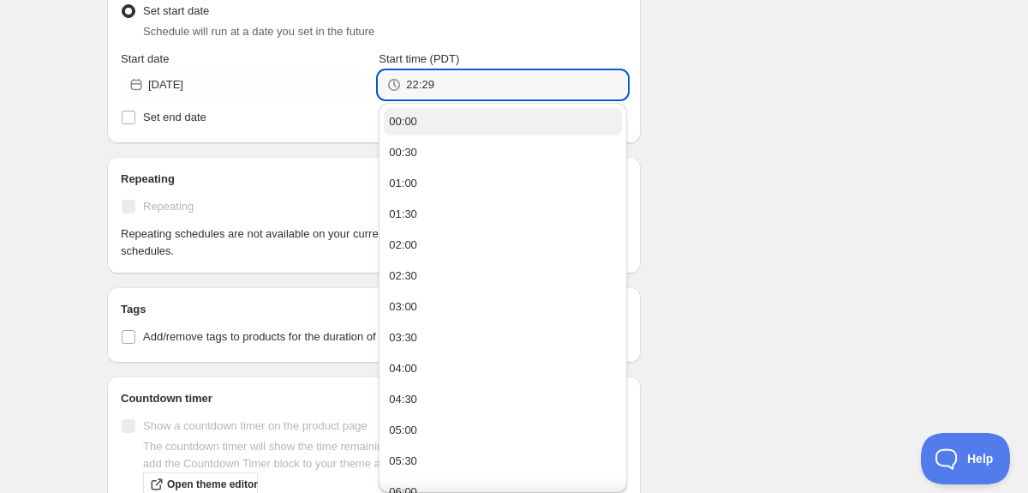
click at [457, 128] on button "00:00" at bounding box center [502, 121] width 237 height 27
type input "00:00"
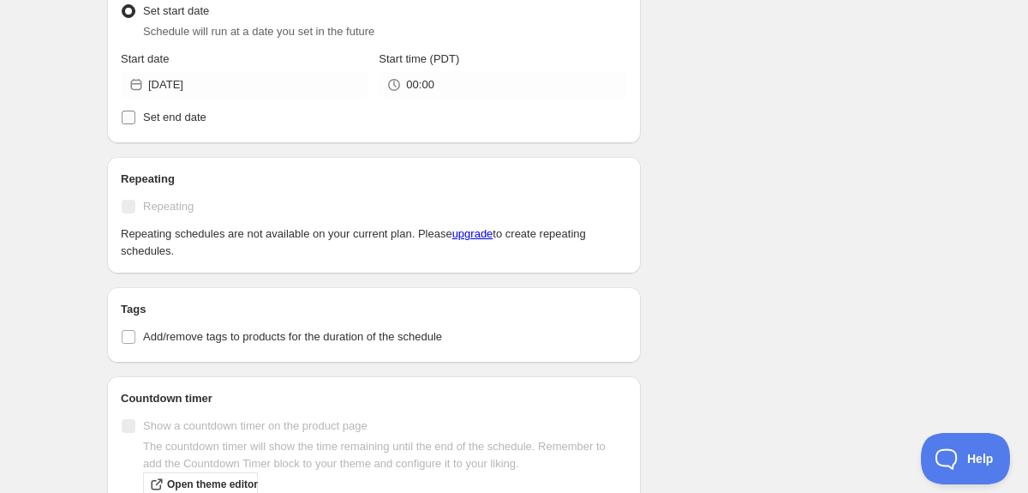
click at [195, 122] on span "Set end date" at bounding box center [174, 117] width 63 height 13
click at [135, 122] on input "Set end date" at bounding box center [129, 118] width 14 height 14
checkbox input "true"
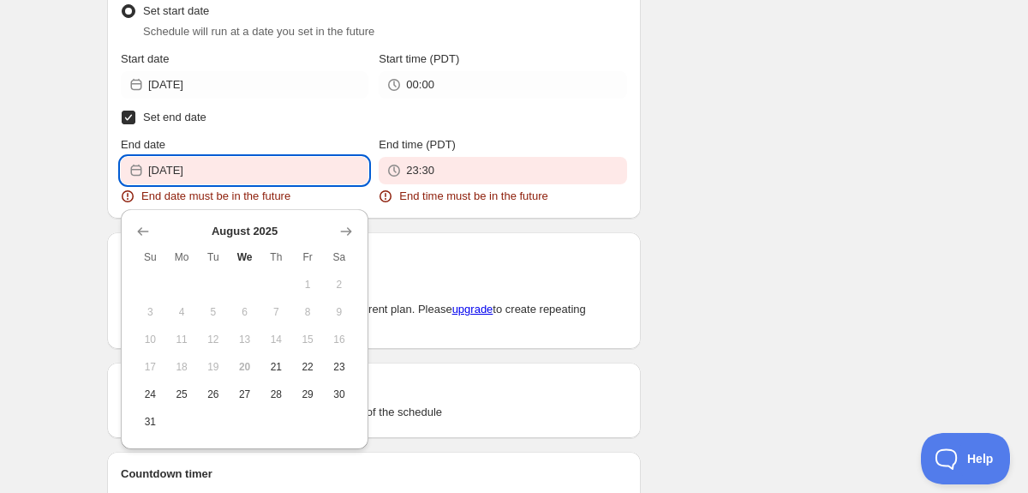
click at [232, 175] on input "[DATE]" at bounding box center [258, 170] width 220 height 27
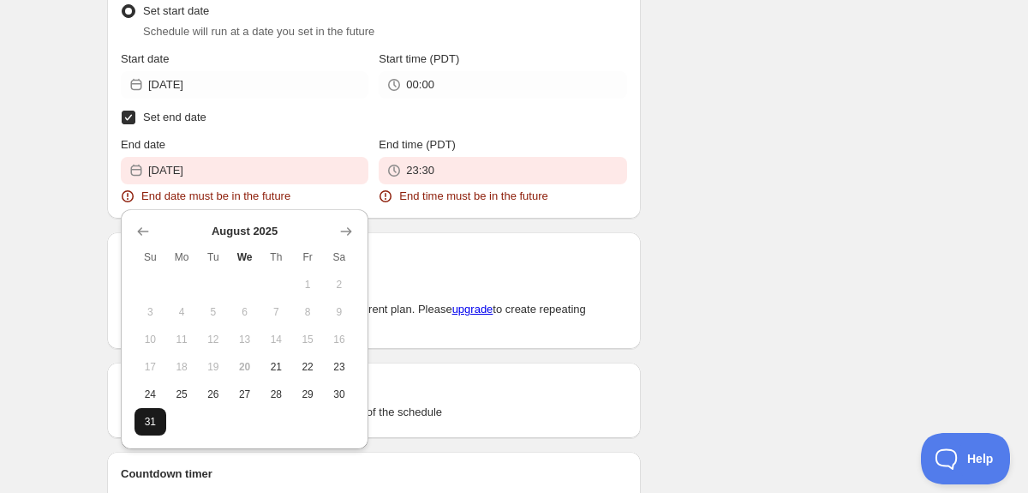
click at [150, 424] on span "31" at bounding box center [150, 422] width 18 height 14
type input "[DATE]"
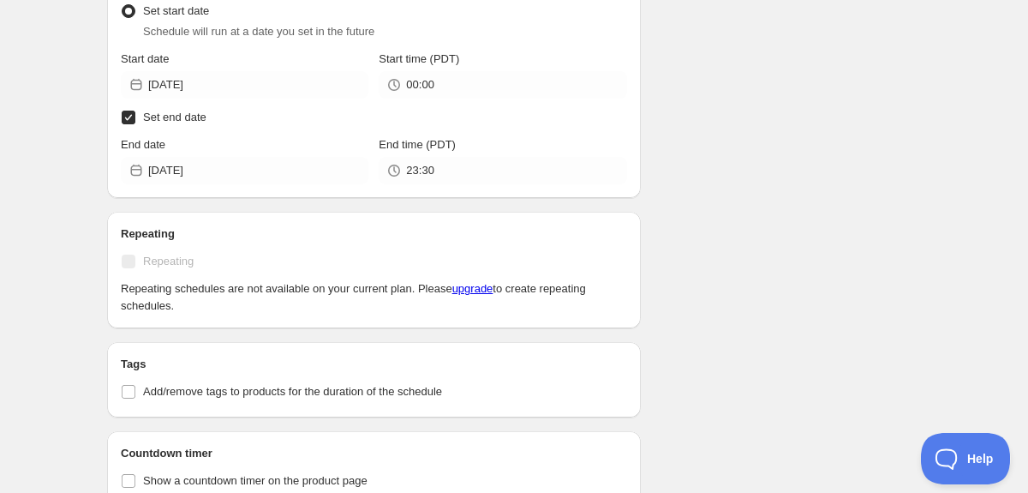
click at [129, 118] on input "Set end date" at bounding box center [129, 118] width 14 height 14
checkbox input "false"
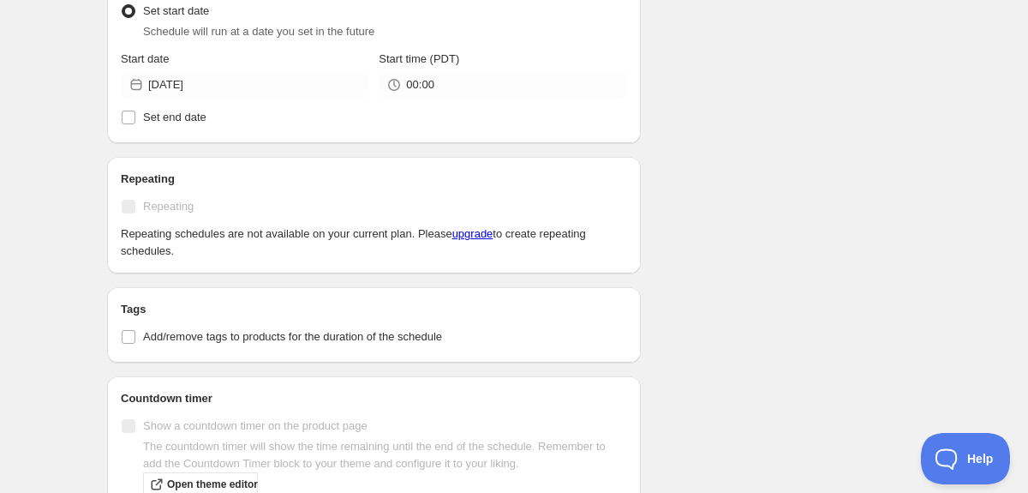
scroll to position [912, 0]
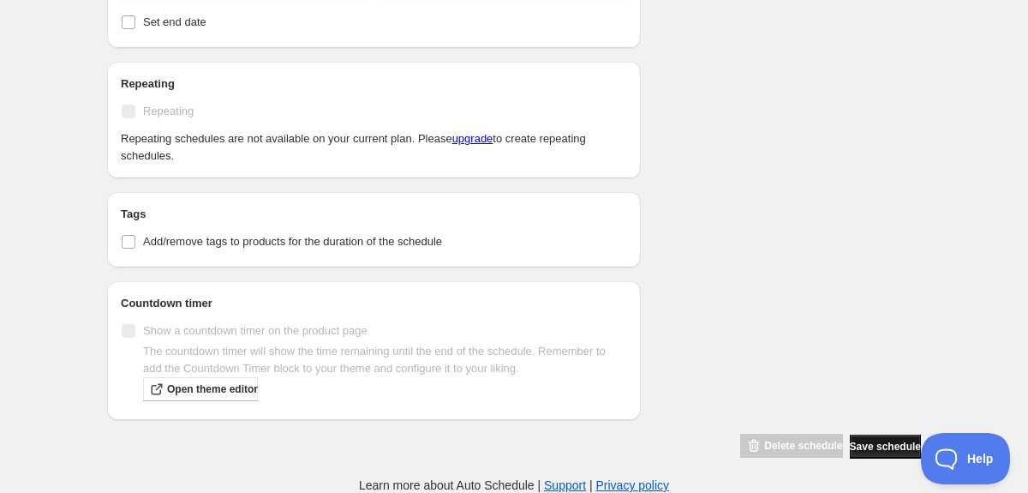
click at [863, 450] on span "Save schedule" at bounding box center [885, 446] width 71 height 14
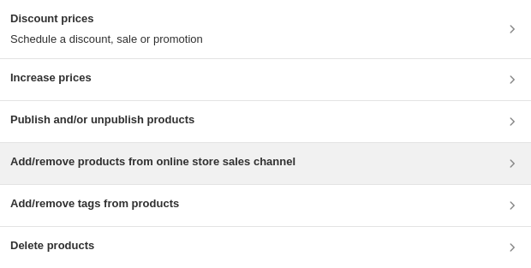
click at [156, 164] on h3 "Add/remove products from online store sales channel" at bounding box center [152, 161] width 285 height 17
